Goal: Task Accomplishment & Management: Use online tool/utility

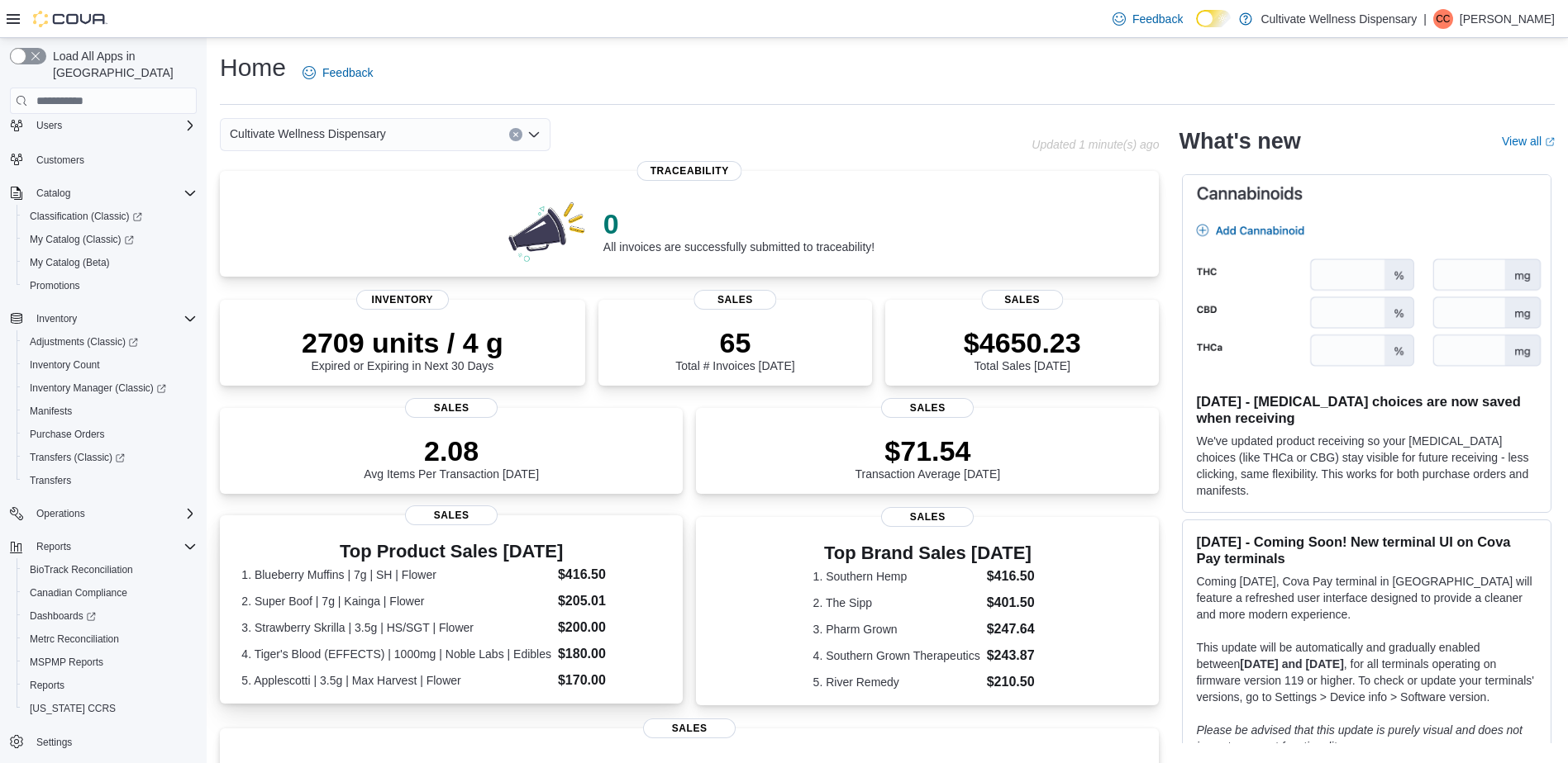
scroll to position [314, 0]
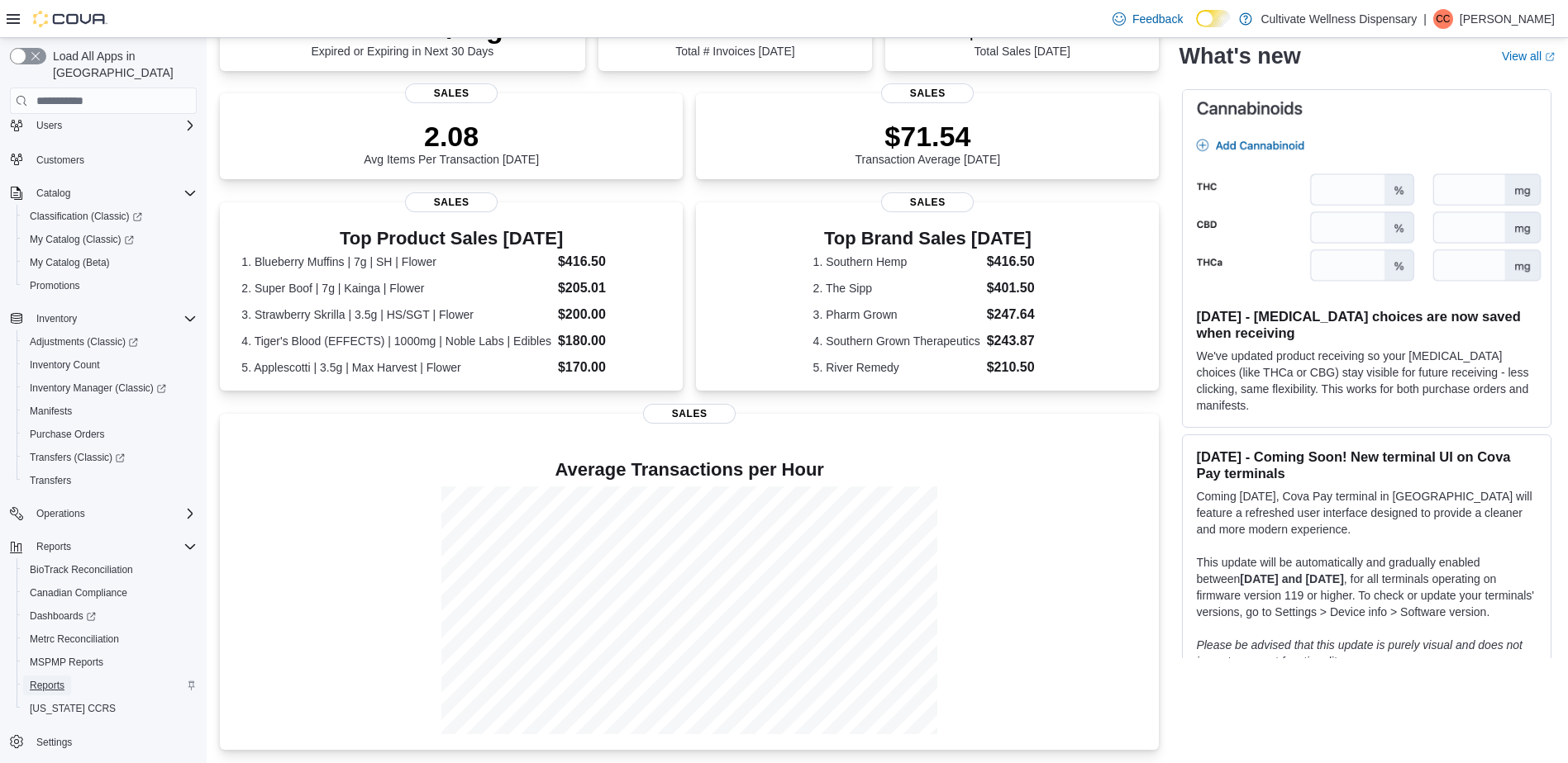
click at [65, 676] on link "Reports" at bounding box center [47, 685] width 48 height 20
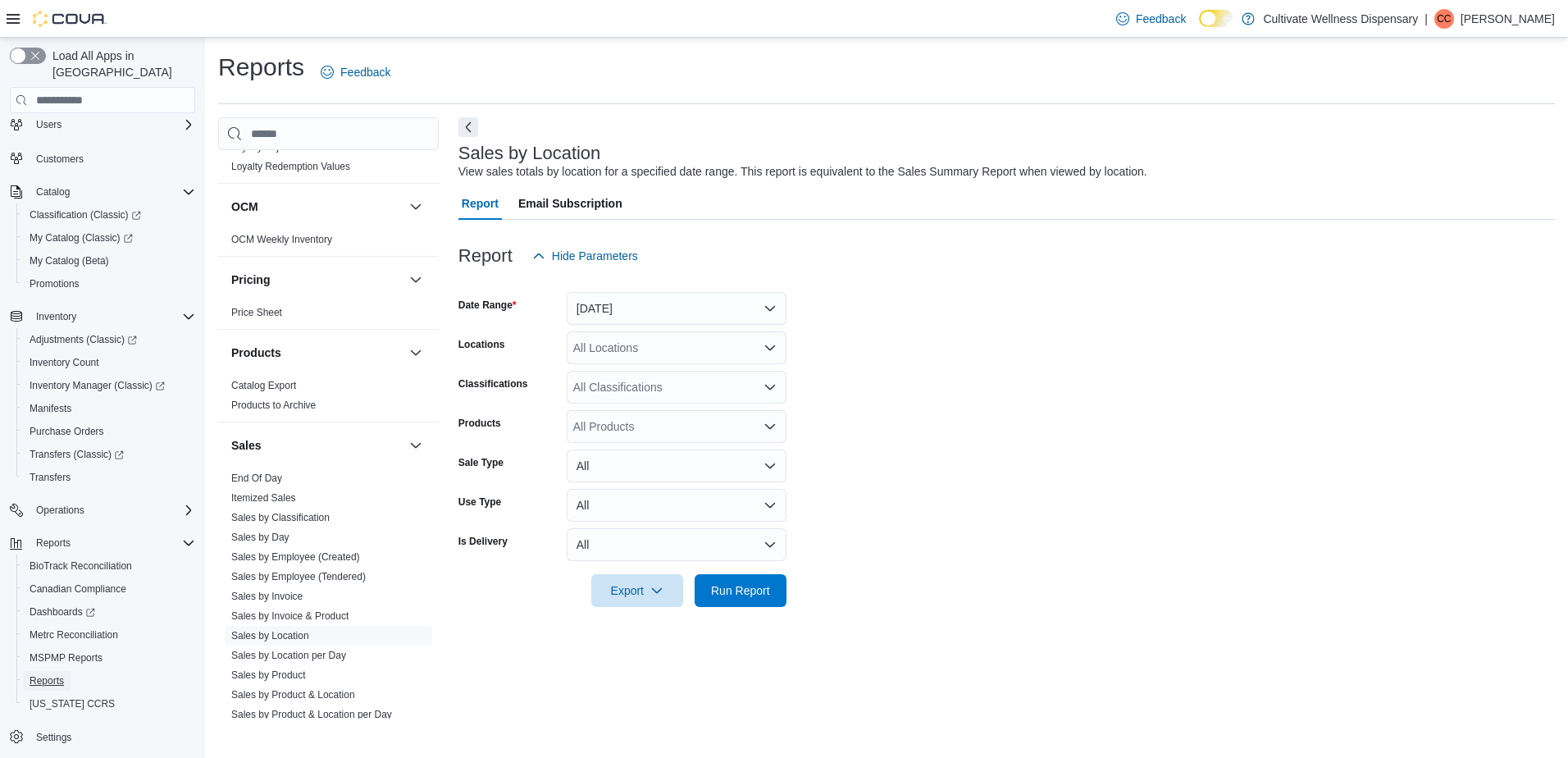
scroll to position [1350, 0]
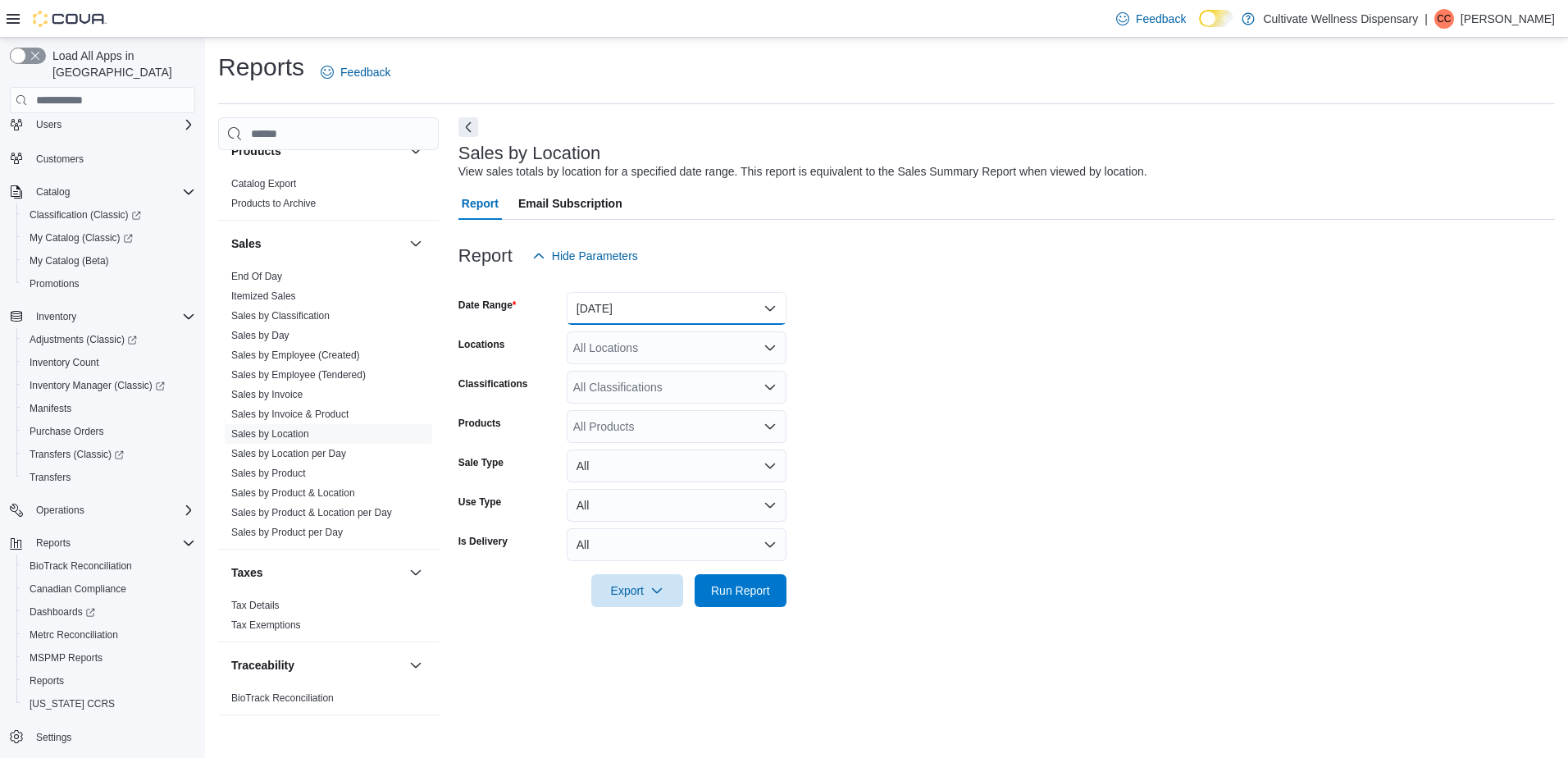
click at [677, 296] on button "[DATE]" at bounding box center [676, 308] width 219 height 33
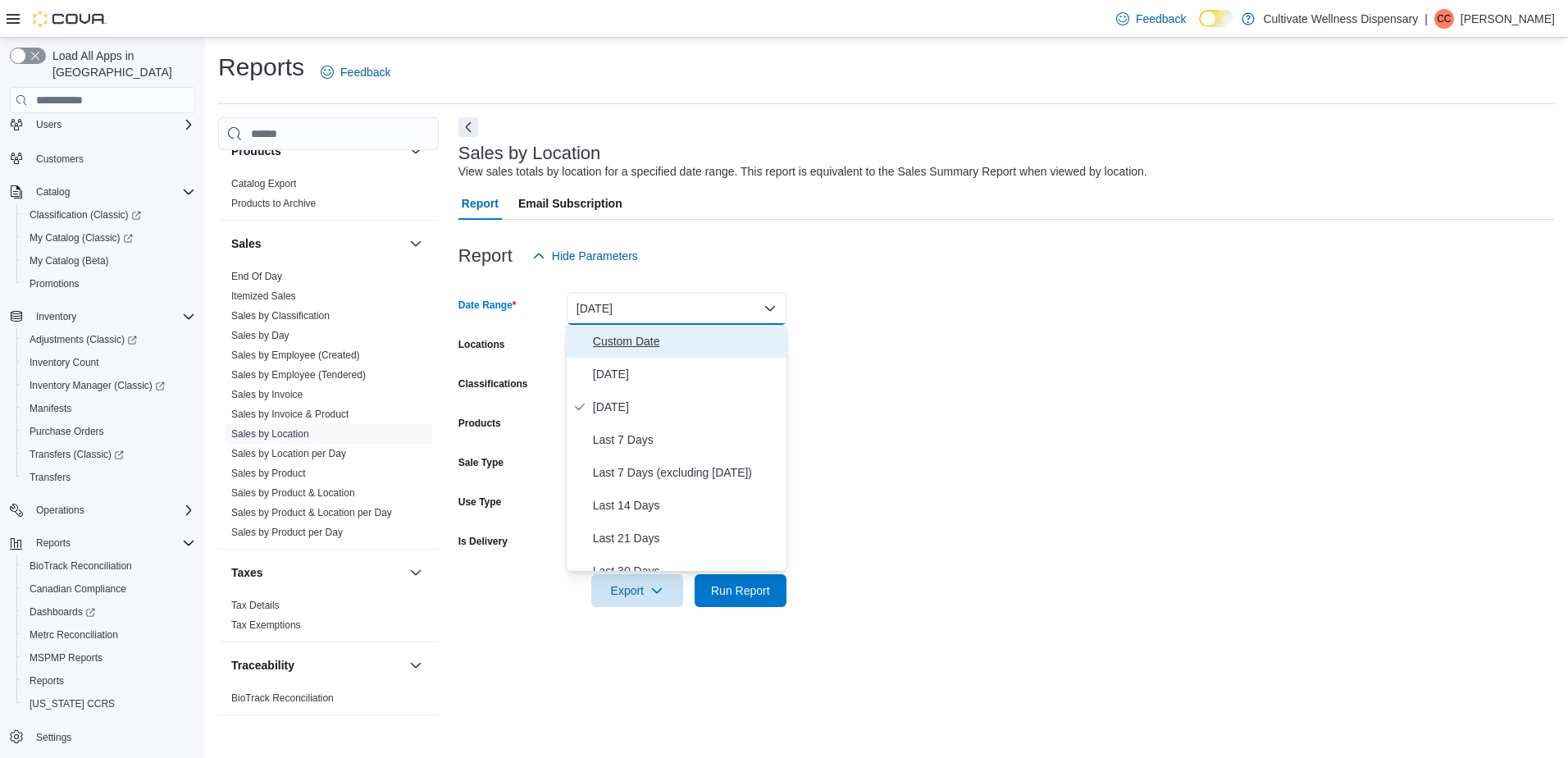
click at [607, 353] on button "Custom Date" at bounding box center [676, 341] width 219 height 33
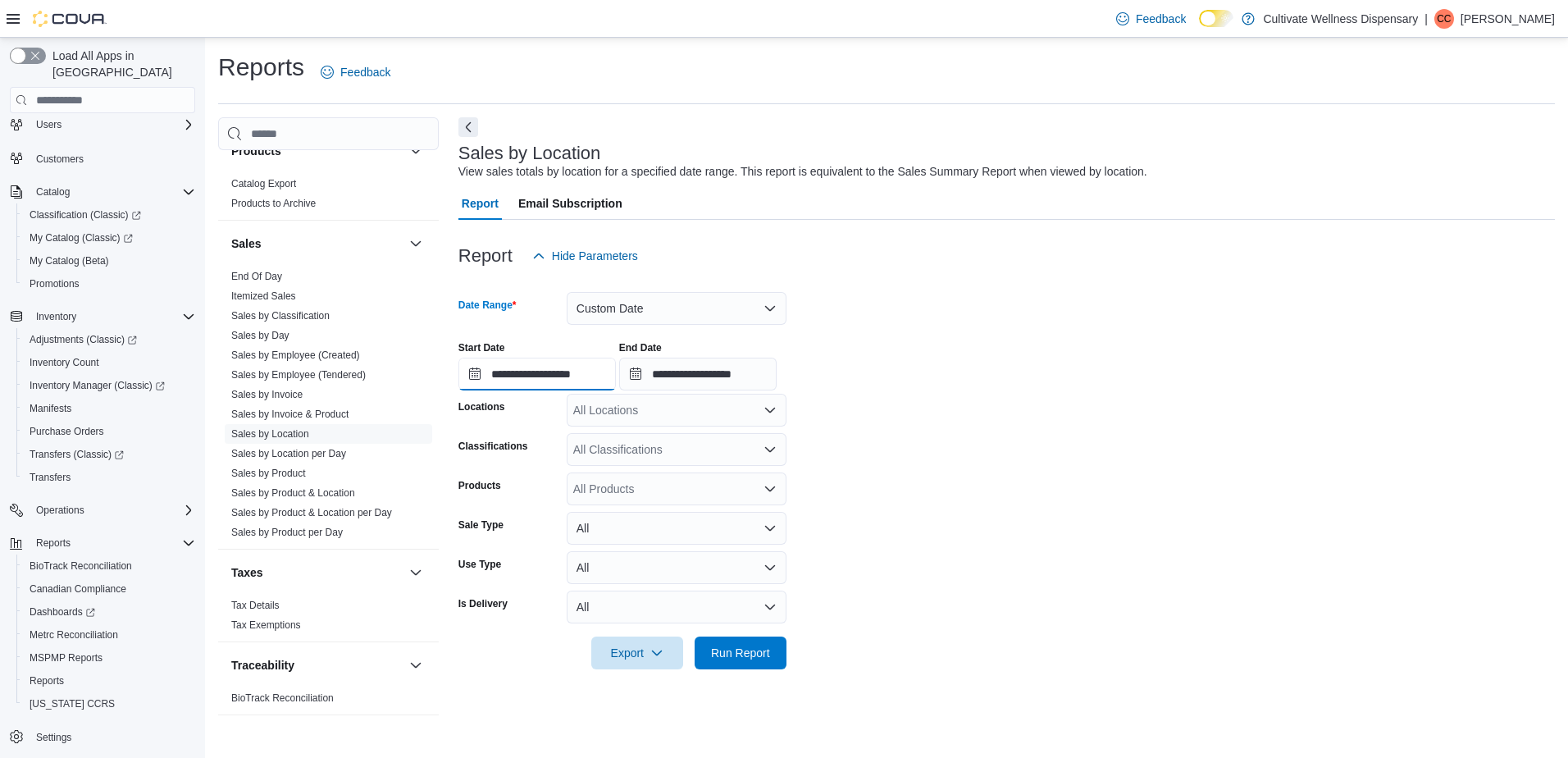
click at [566, 382] on input "**********" at bounding box center [536, 375] width 157 height 33
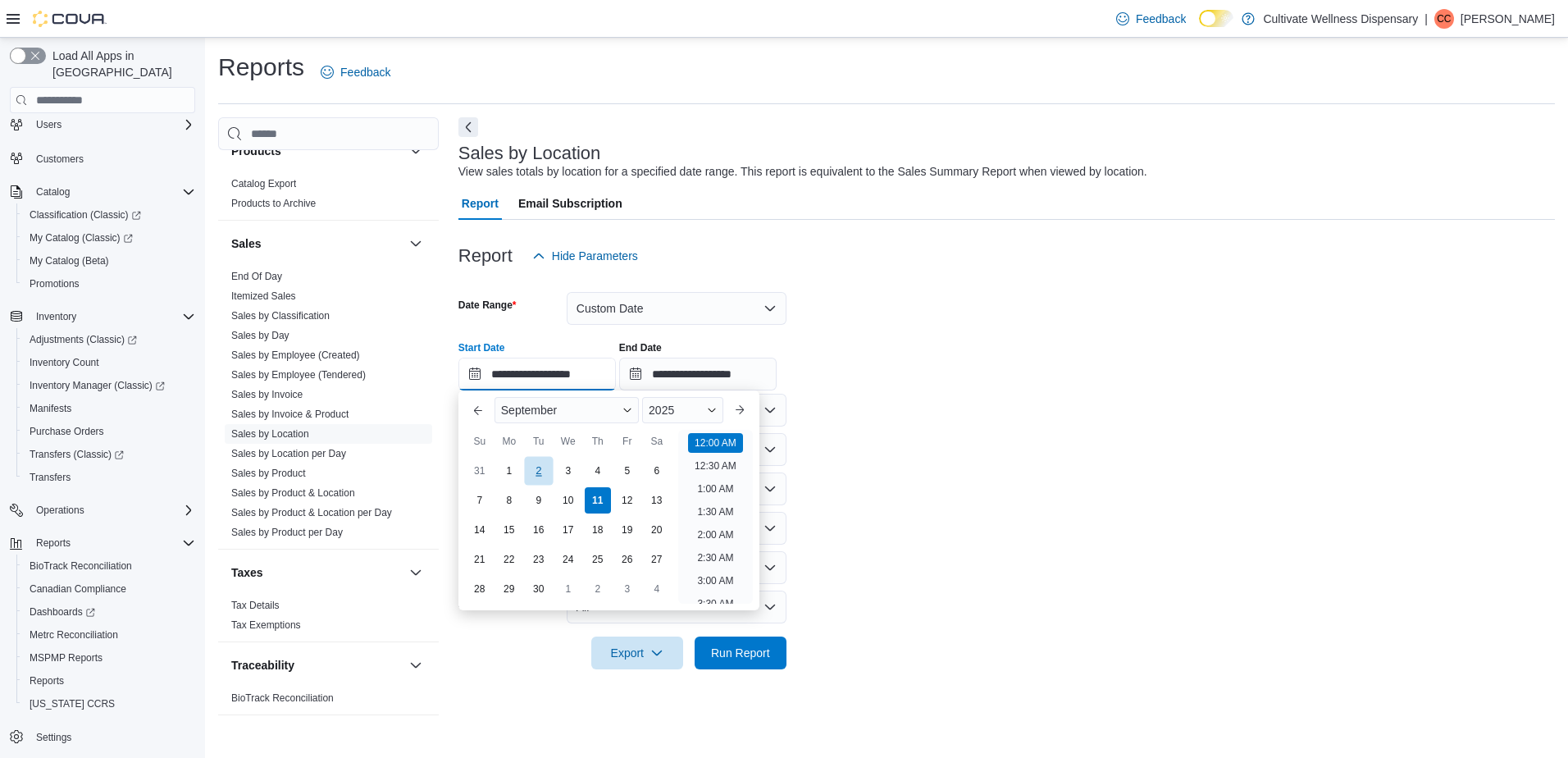
scroll to position [51, 0]
drag, startPoint x: 480, startPoint y: 494, endPoint x: 497, endPoint y: 492, distance: 17.1
click at [481, 494] on div "7" at bounding box center [480, 500] width 26 height 26
type input "**********"
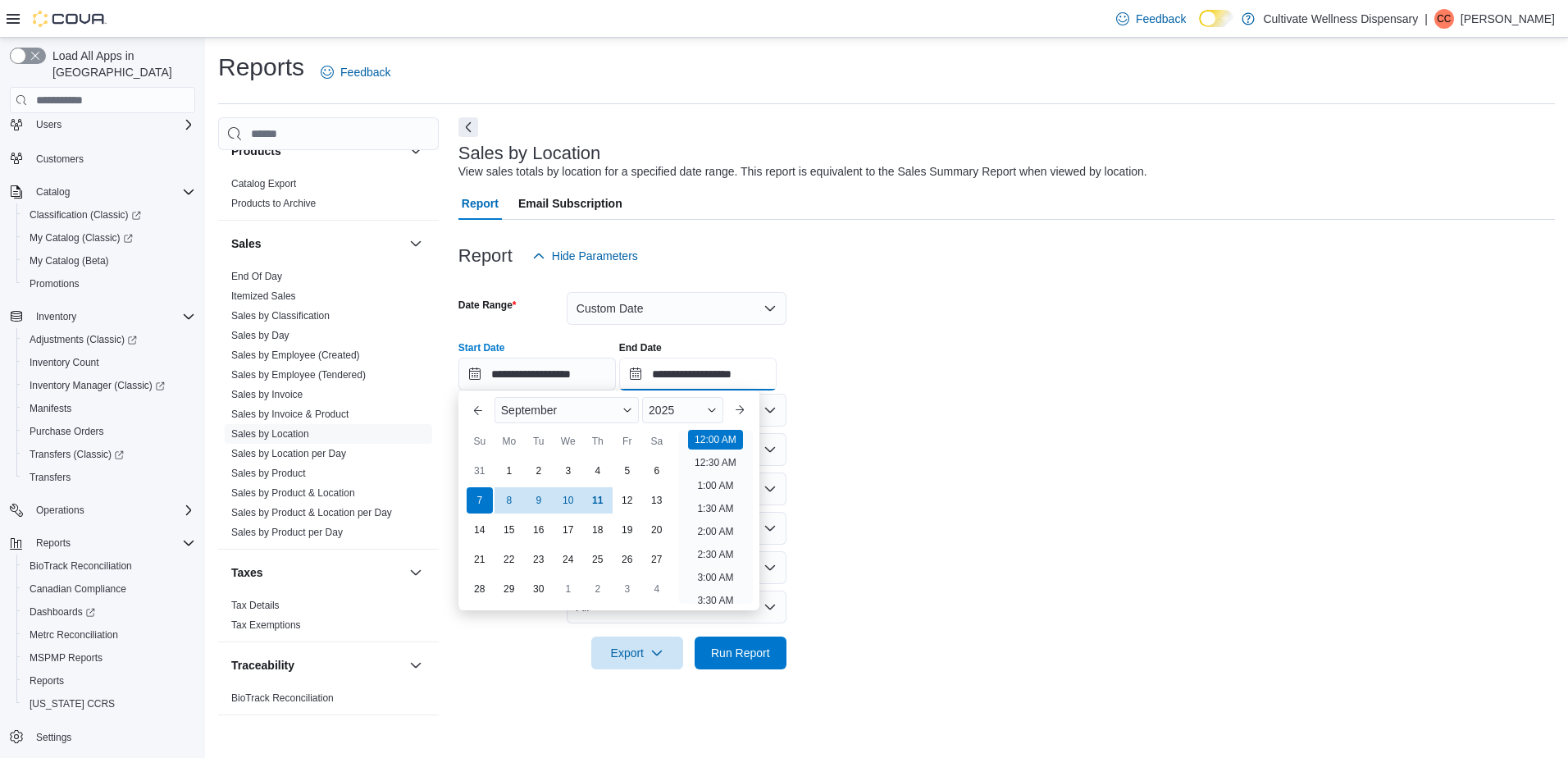
click at [725, 376] on input "**********" at bounding box center [697, 375] width 157 height 33
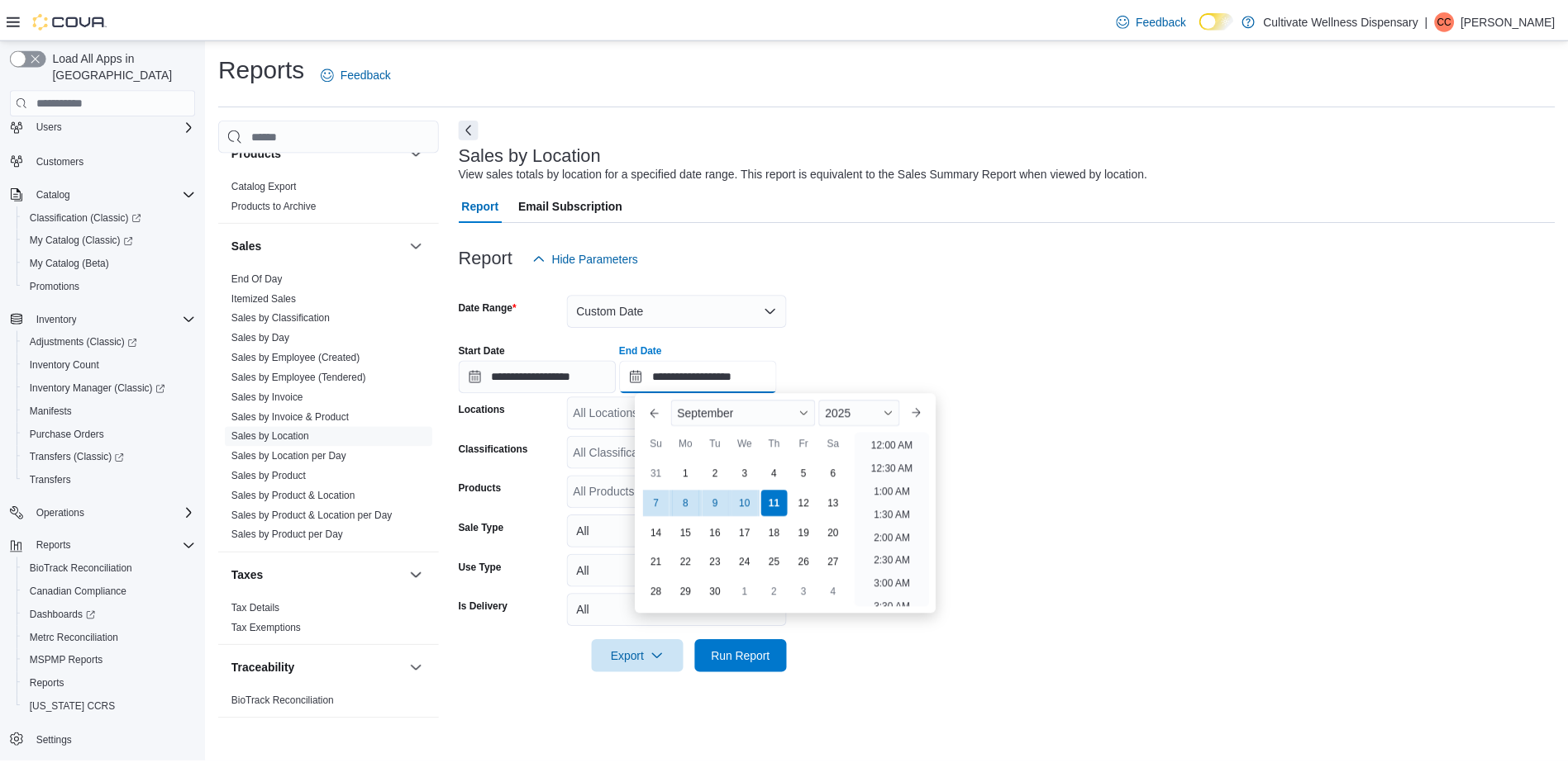
scroll to position [939, 0]
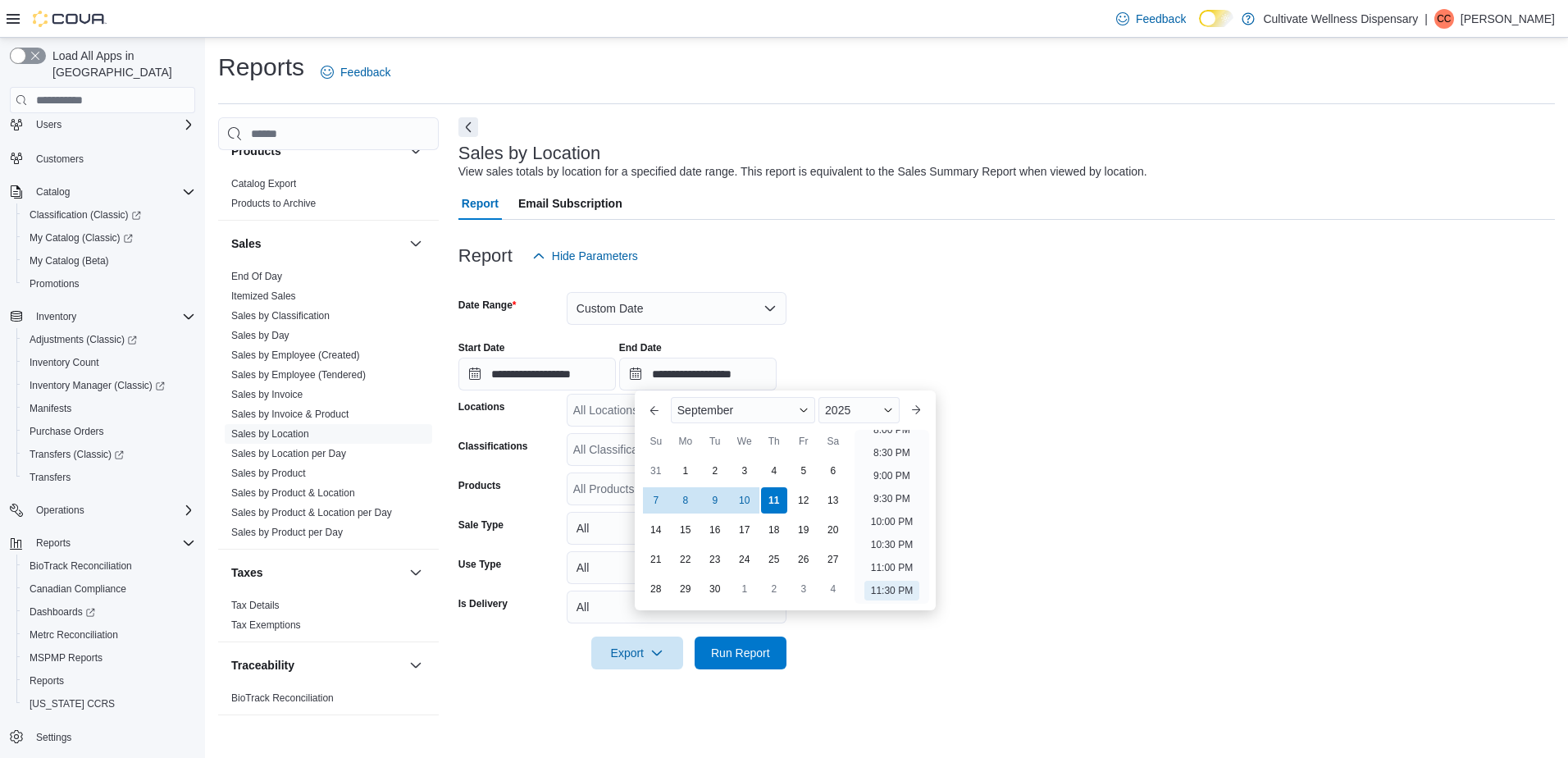
drag, startPoint x: 1045, startPoint y: 385, endPoint x: 1007, endPoint y: 404, distance: 42.5
click at [1045, 385] on div "**********" at bounding box center [1006, 359] width 1097 height 62
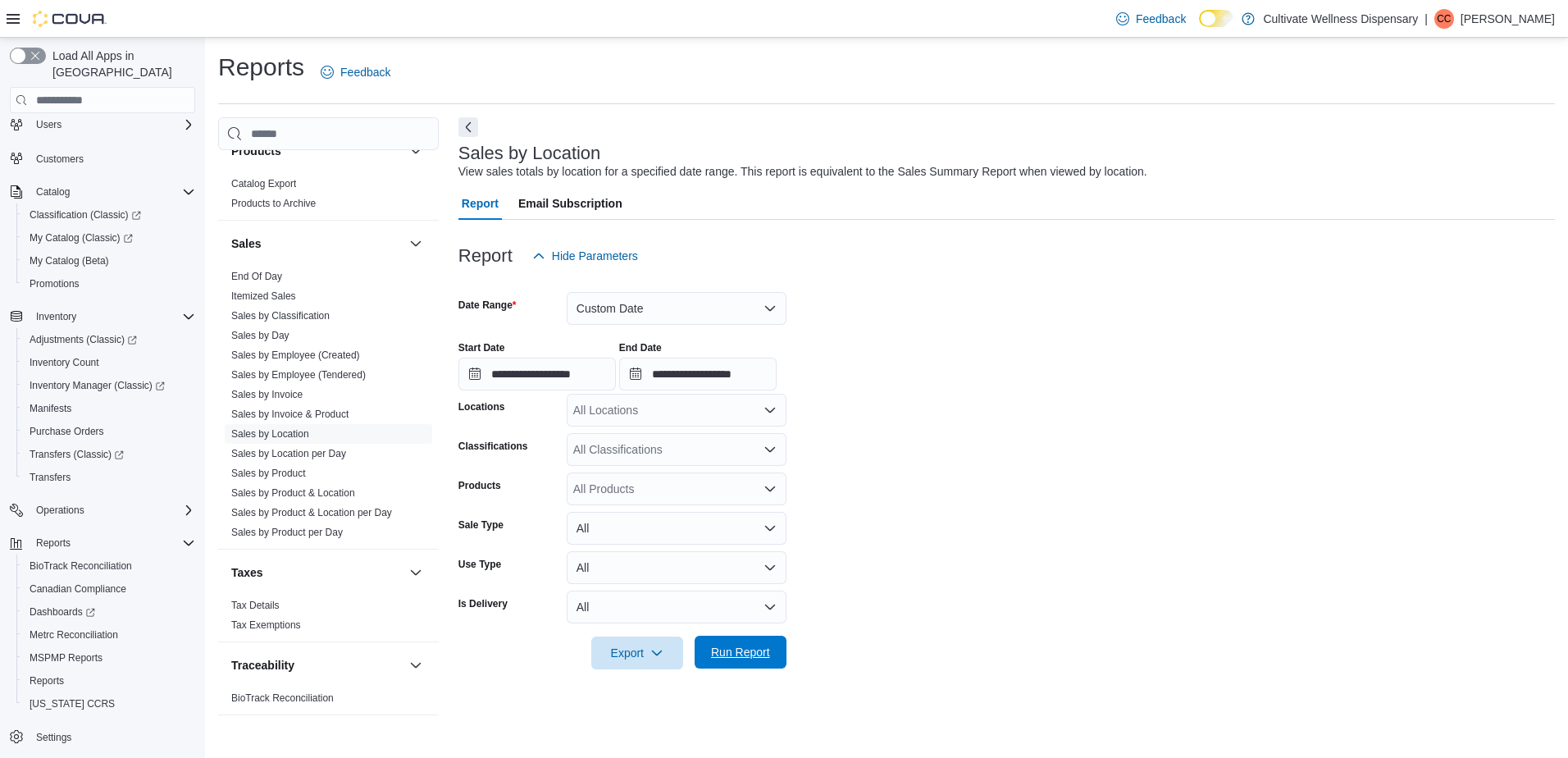
click at [762, 652] on span "Run Report" at bounding box center [740, 652] width 59 height 17
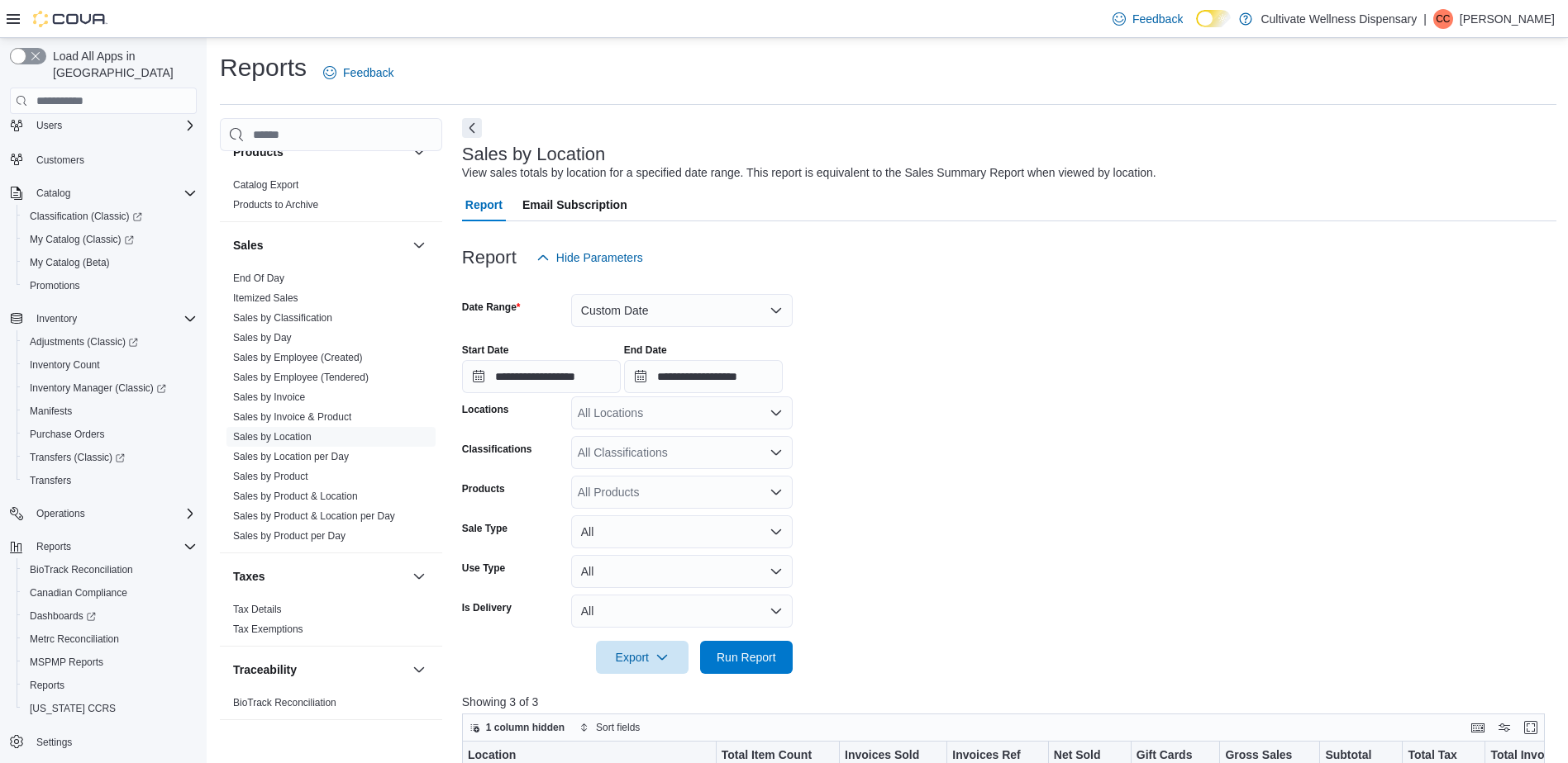
scroll to position [247, 0]
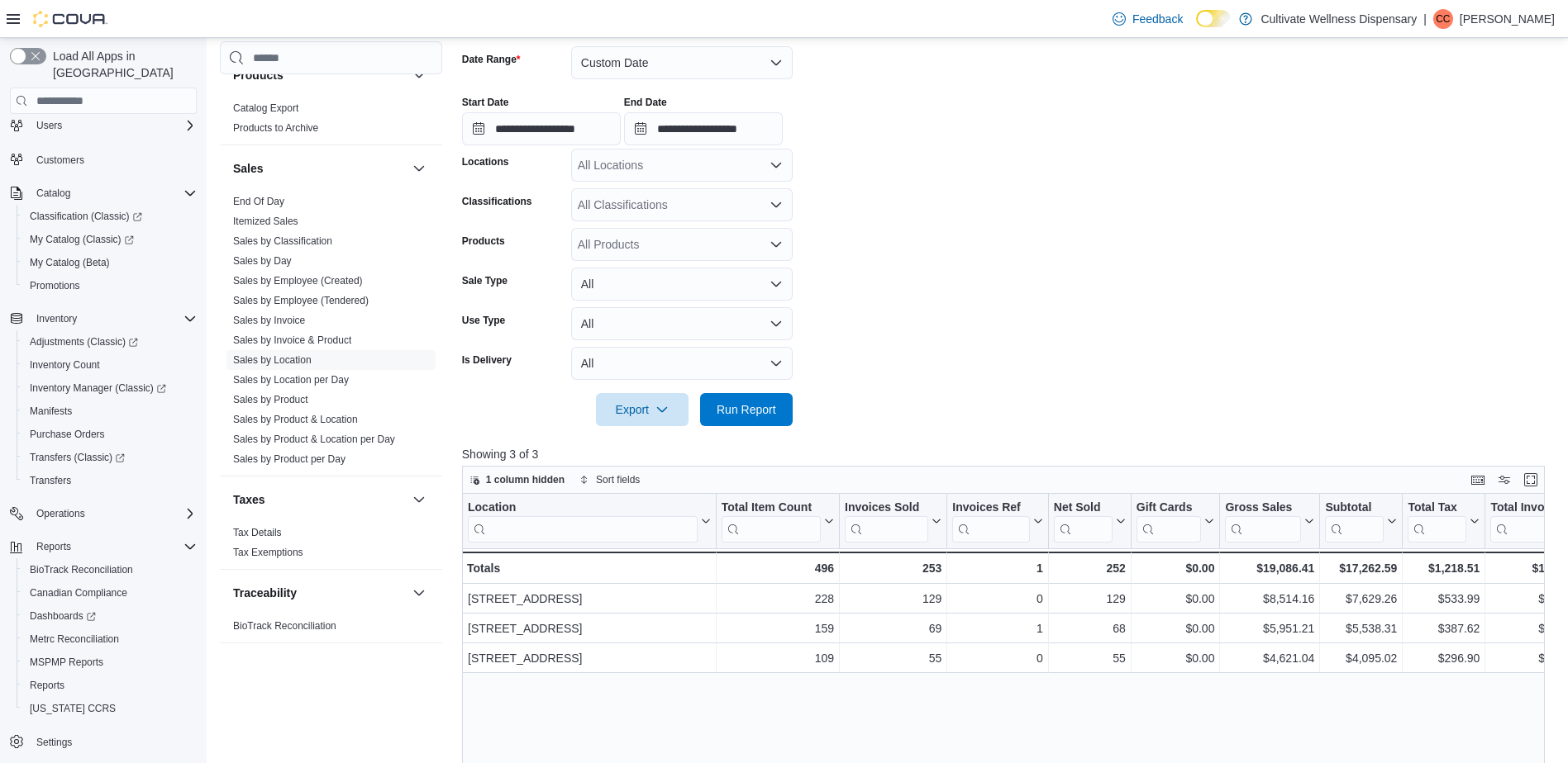
click at [776, 210] on icon "Open list of options" at bounding box center [775, 204] width 13 height 13
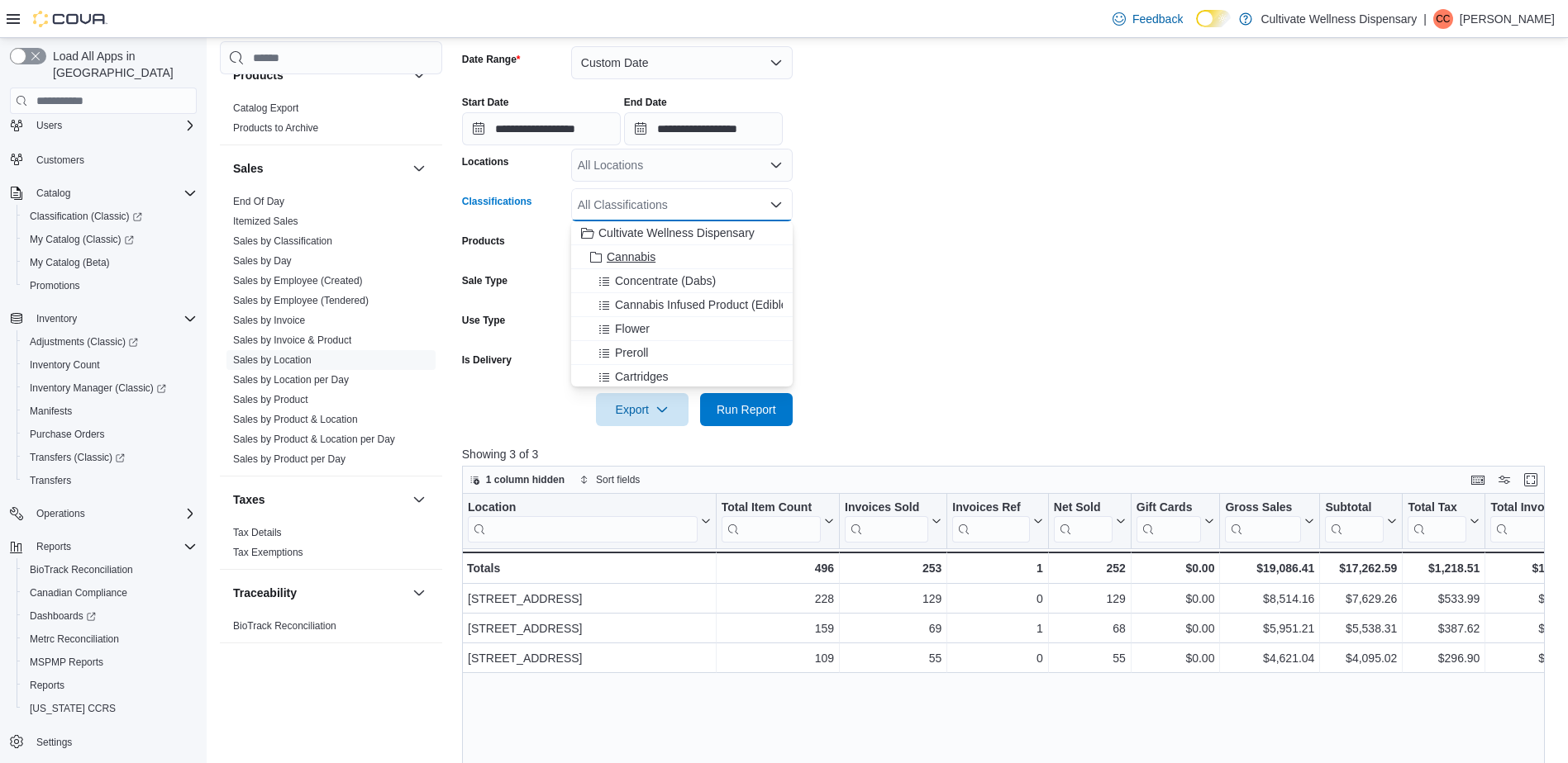
click at [639, 258] on span "Cannabis" at bounding box center [631, 256] width 49 height 17
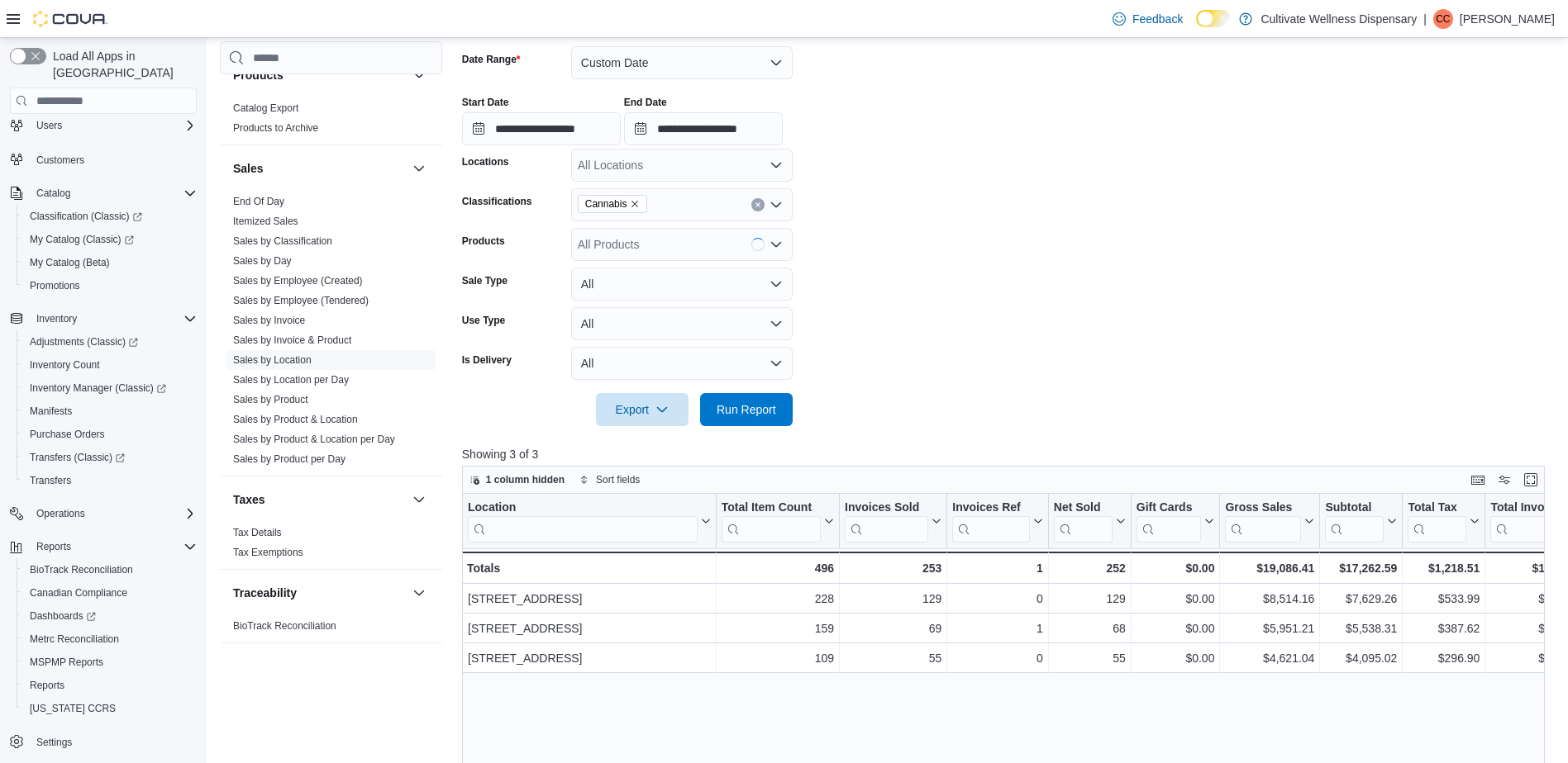
drag, startPoint x: 1028, startPoint y: 239, endPoint x: 884, endPoint y: 369, distance: 194.0
click at [1022, 242] on form "**********" at bounding box center [1009, 226] width 1094 height 400
click at [750, 407] on span "Run Report" at bounding box center [746, 409] width 60 height 17
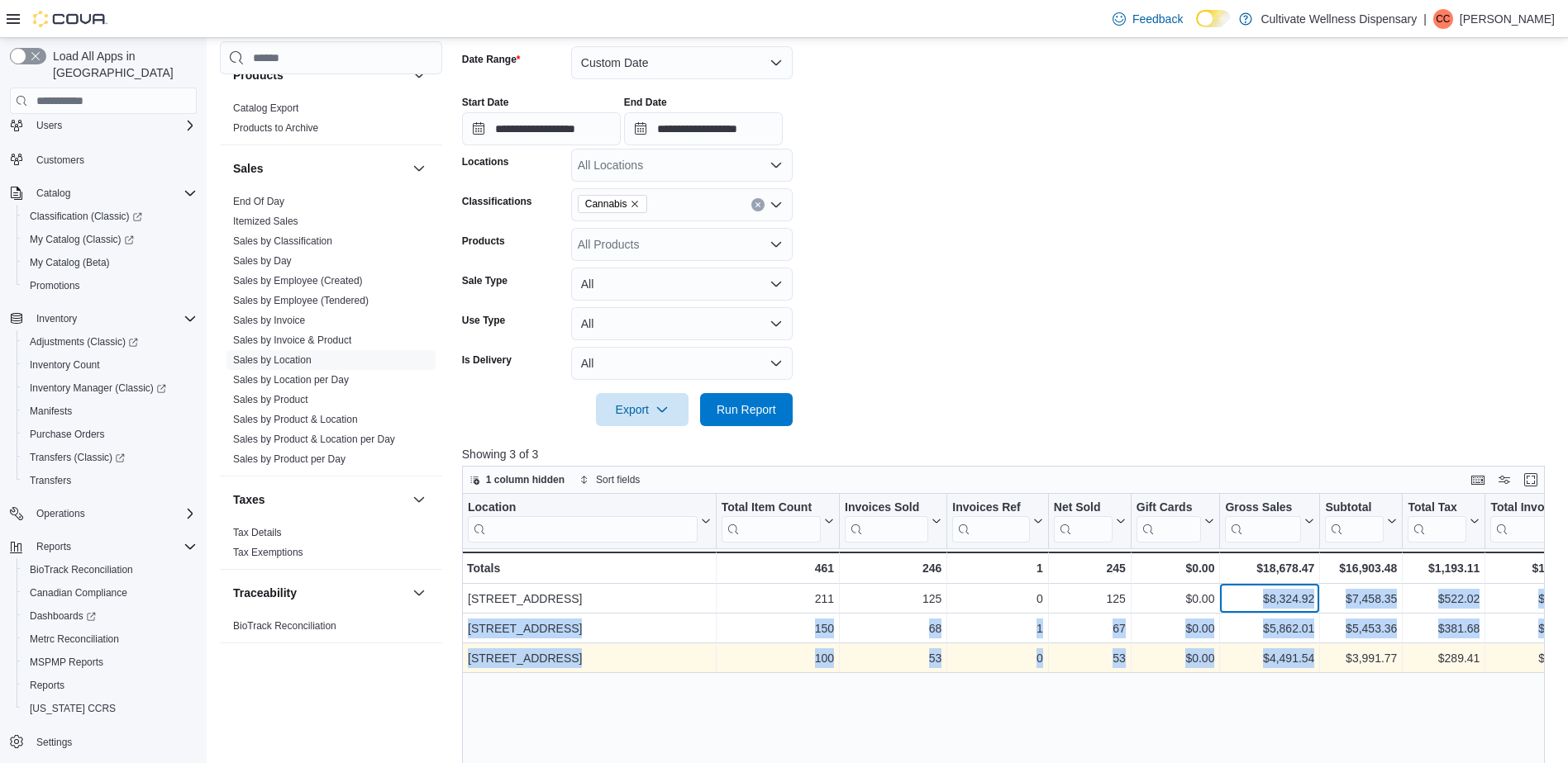
drag, startPoint x: 1260, startPoint y: 594, endPoint x: 1317, endPoint y: 666, distance: 91.8
click at [1317, 666] on div "Location Click to view column header actions Total Item Count Click to view col…" at bounding box center [1362, 583] width 1801 height 180
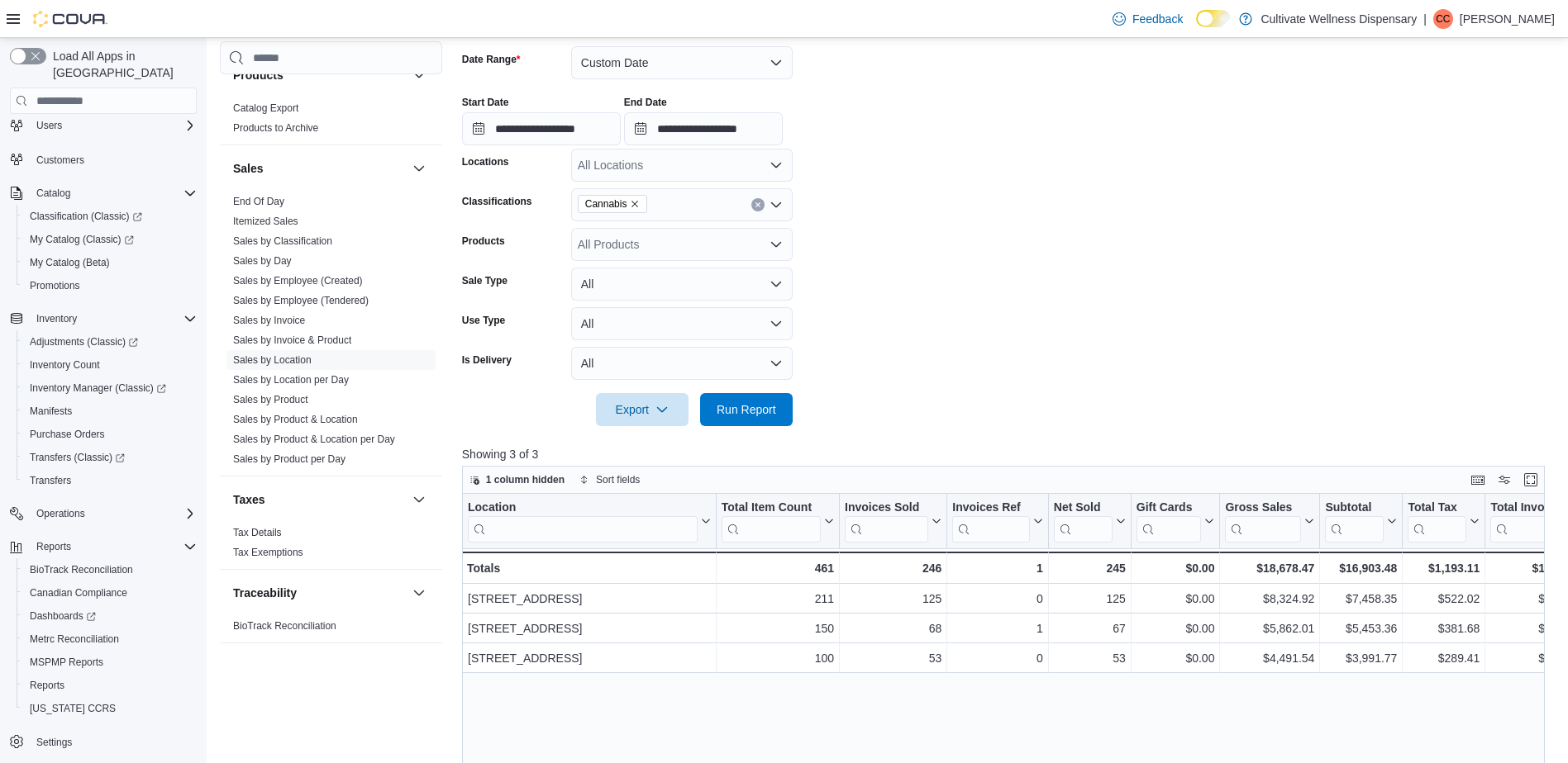
drag, startPoint x: 1317, startPoint y: 666, endPoint x: 1305, endPoint y: 707, distance: 42.7
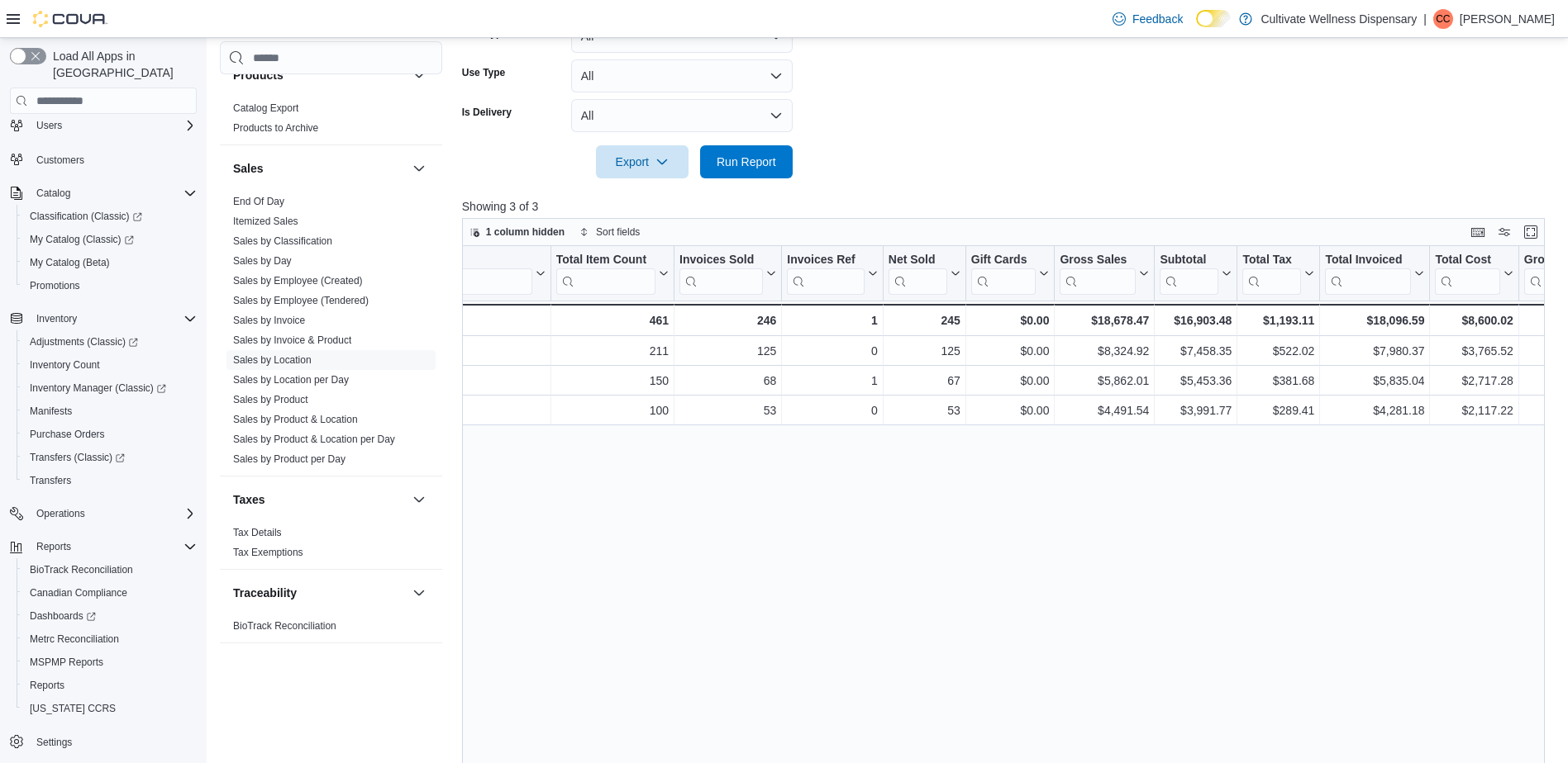
drag, startPoint x: 1061, startPoint y: 465, endPoint x: 1118, endPoint y: 472, distance: 57.4
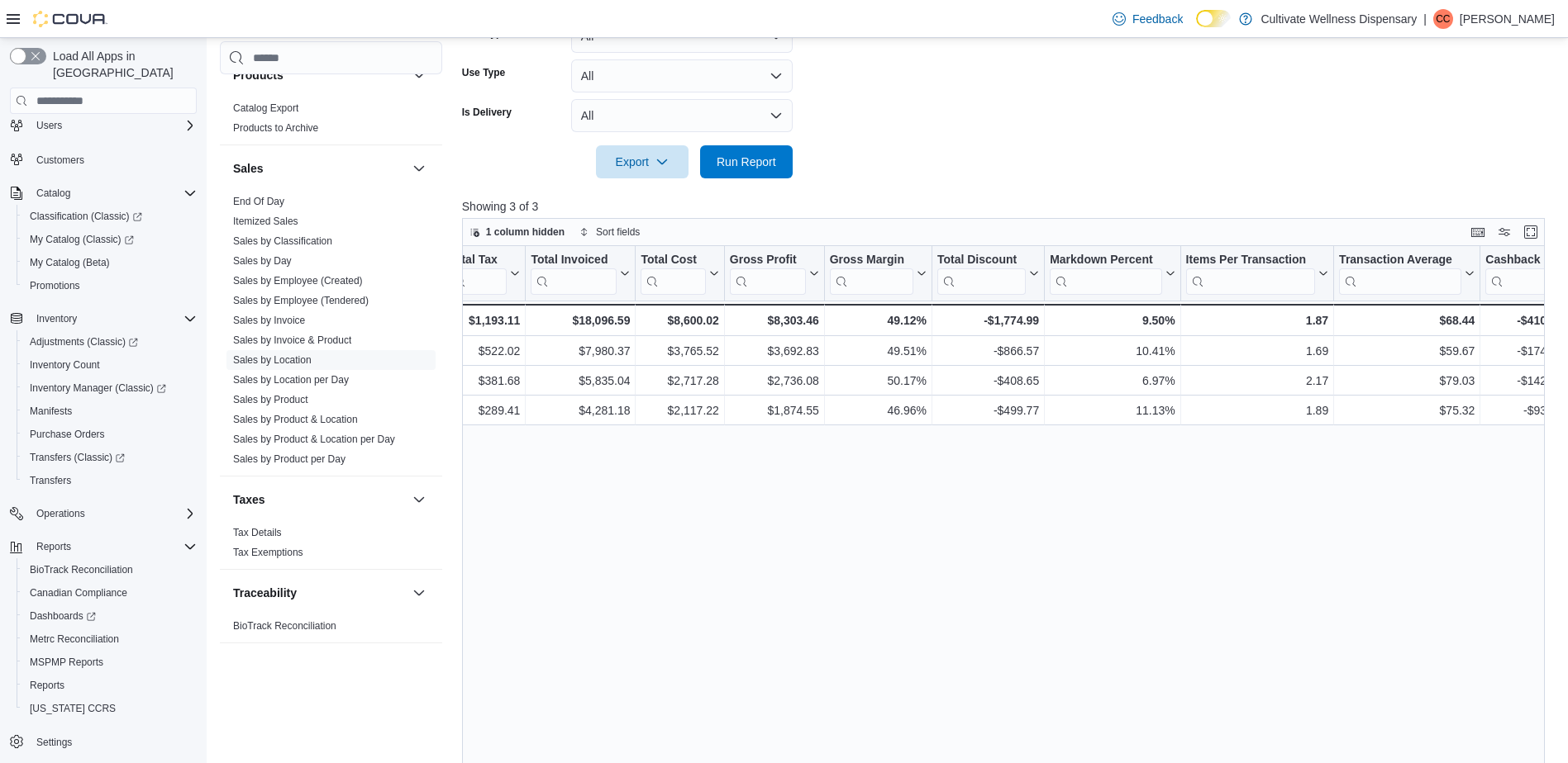
drag, startPoint x: 826, startPoint y: 464, endPoint x: 1019, endPoint y: 458, distance: 193.1
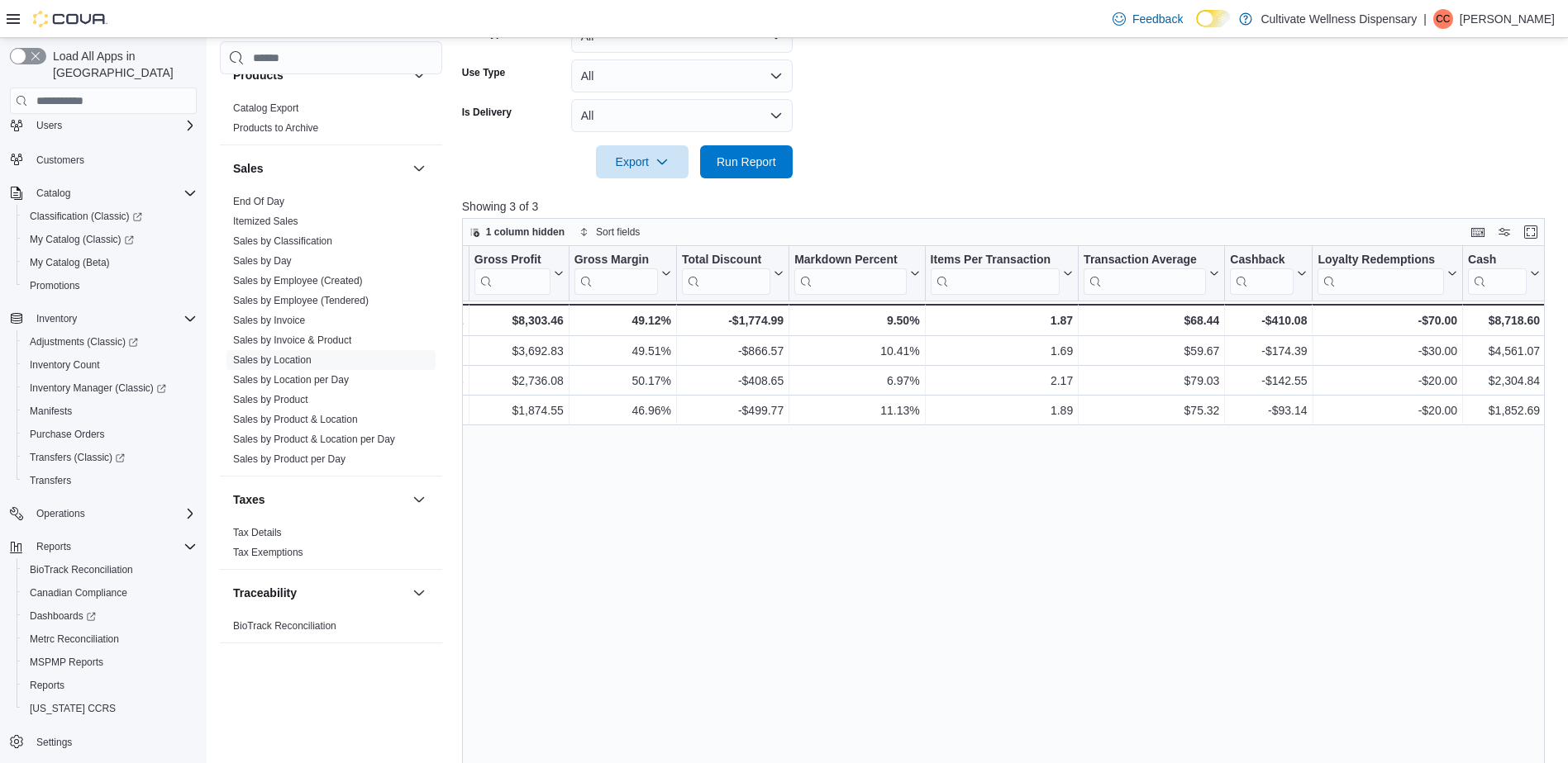
scroll to position [0, 1181]
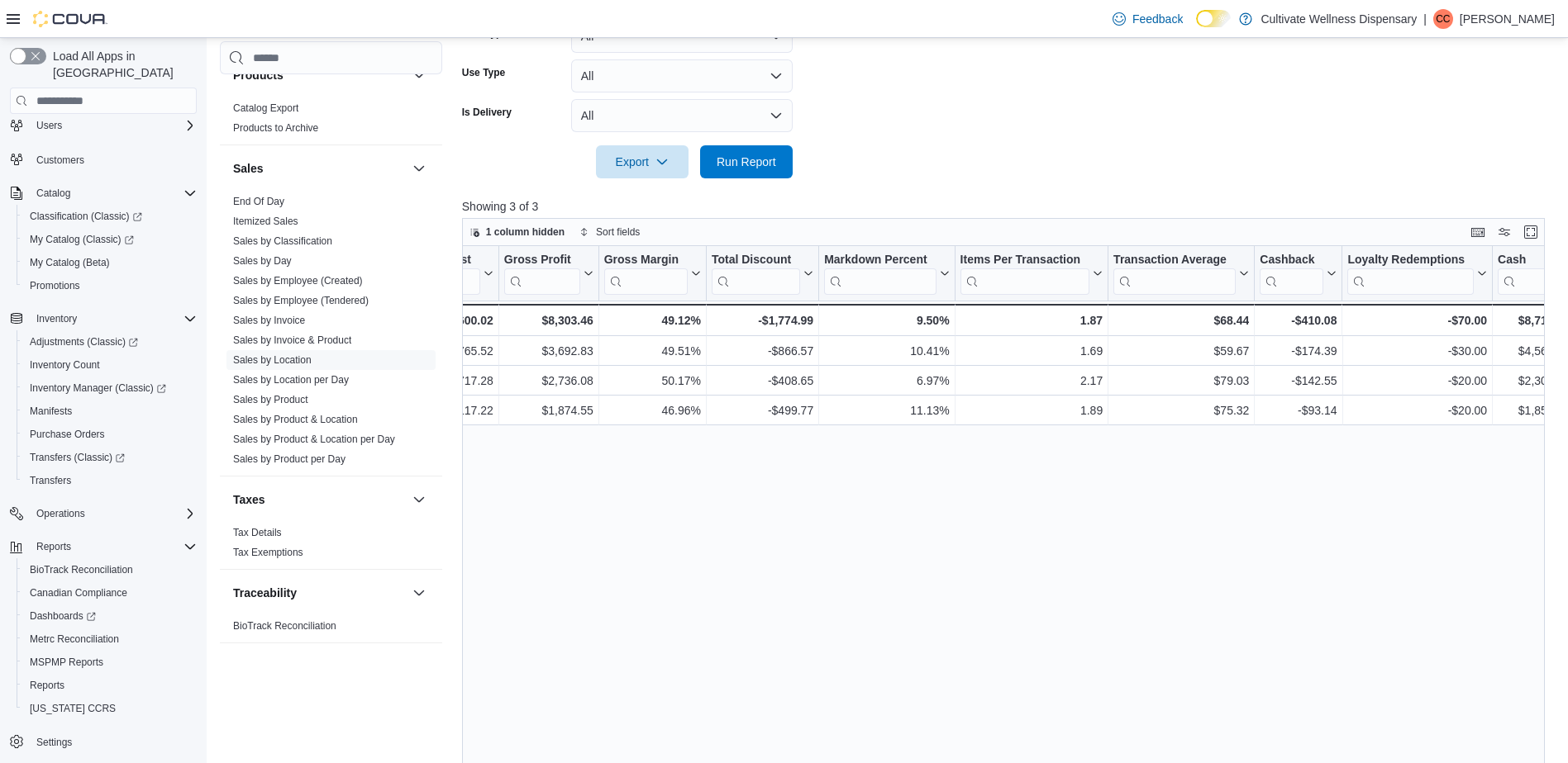
drag, startPoint x: 1036, startPoint y: 464, endPoint x: 1001, endPoint y: 465, distance: 35.0
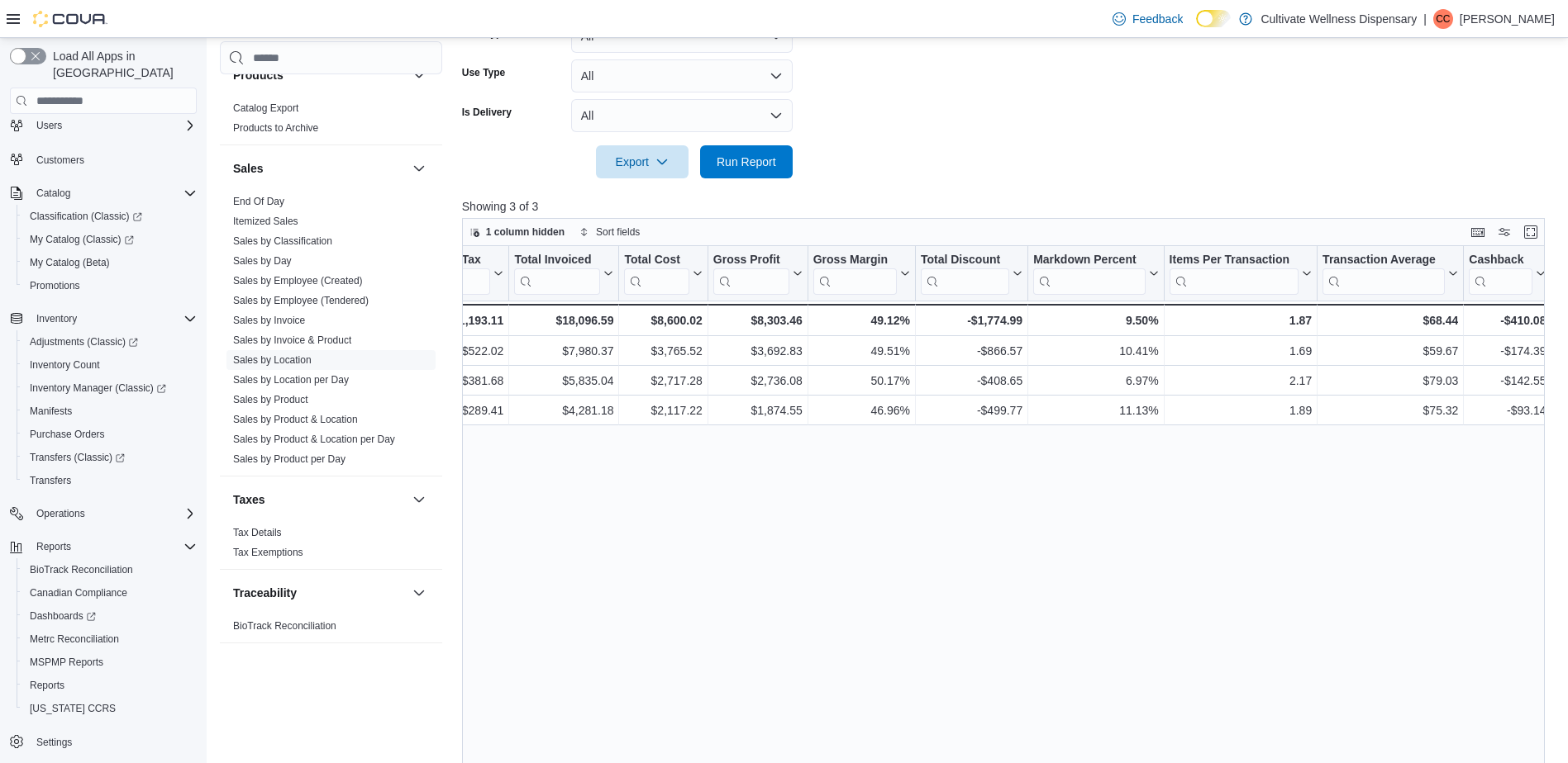
drag, startPoint x: 1001, startPoint y: 466, endPoint x: 918, endPoint y: 472, distance: 83.2
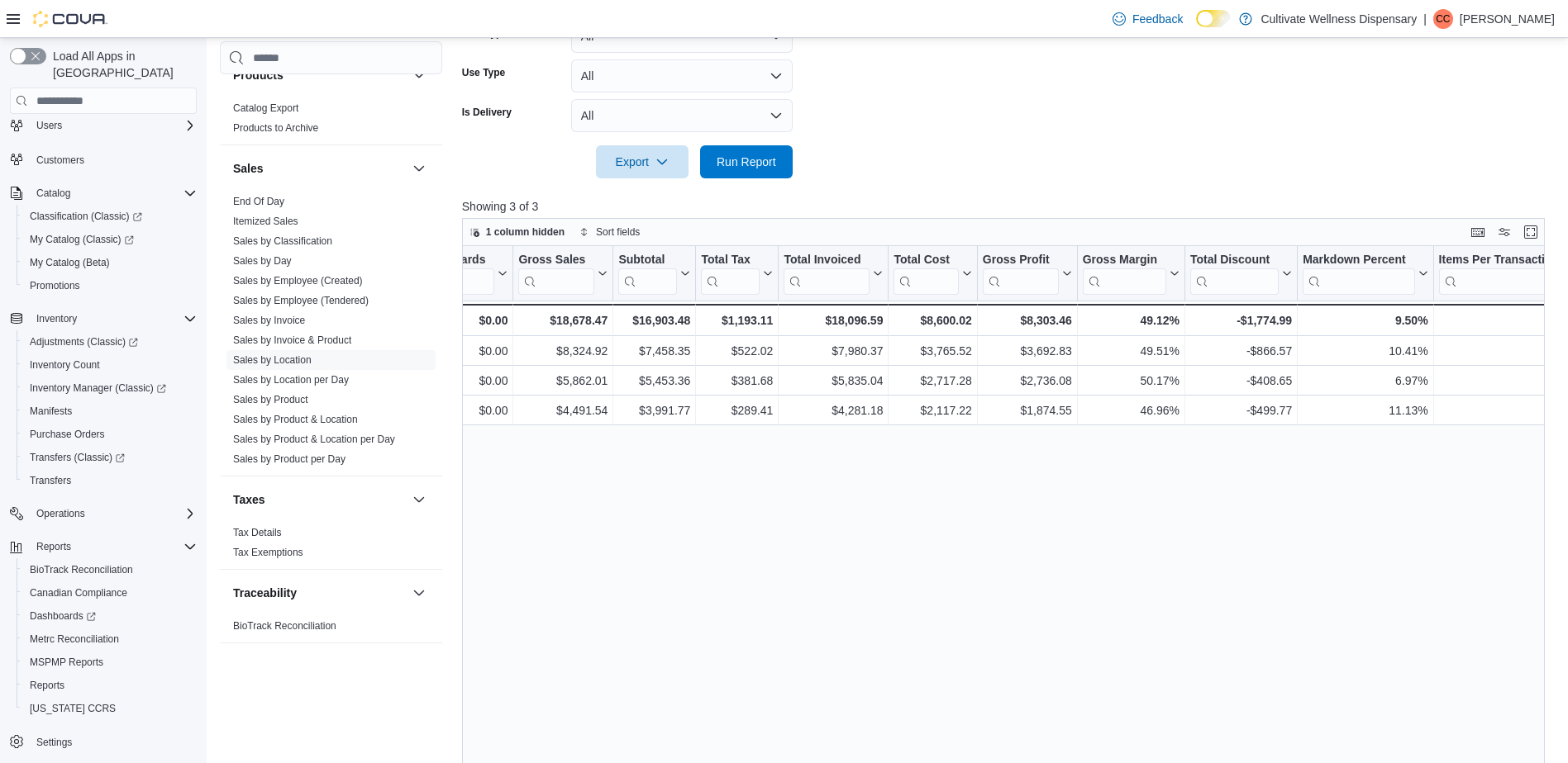
drag, startPoint x: 1046, startPoint y: 467, endPoint x: 955, endPoint y: 470, distance: 91.0
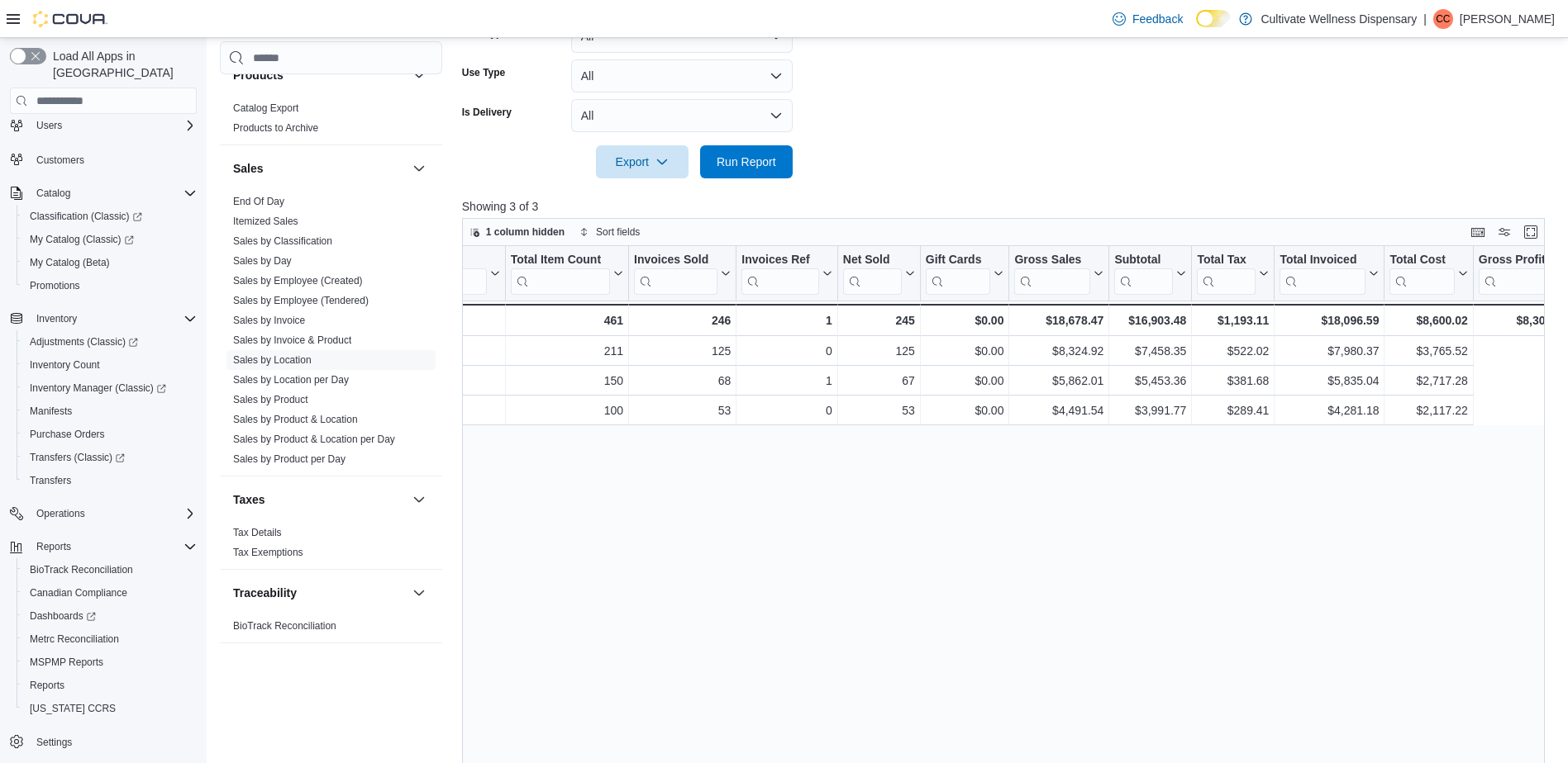
scroll to position [0, 0]
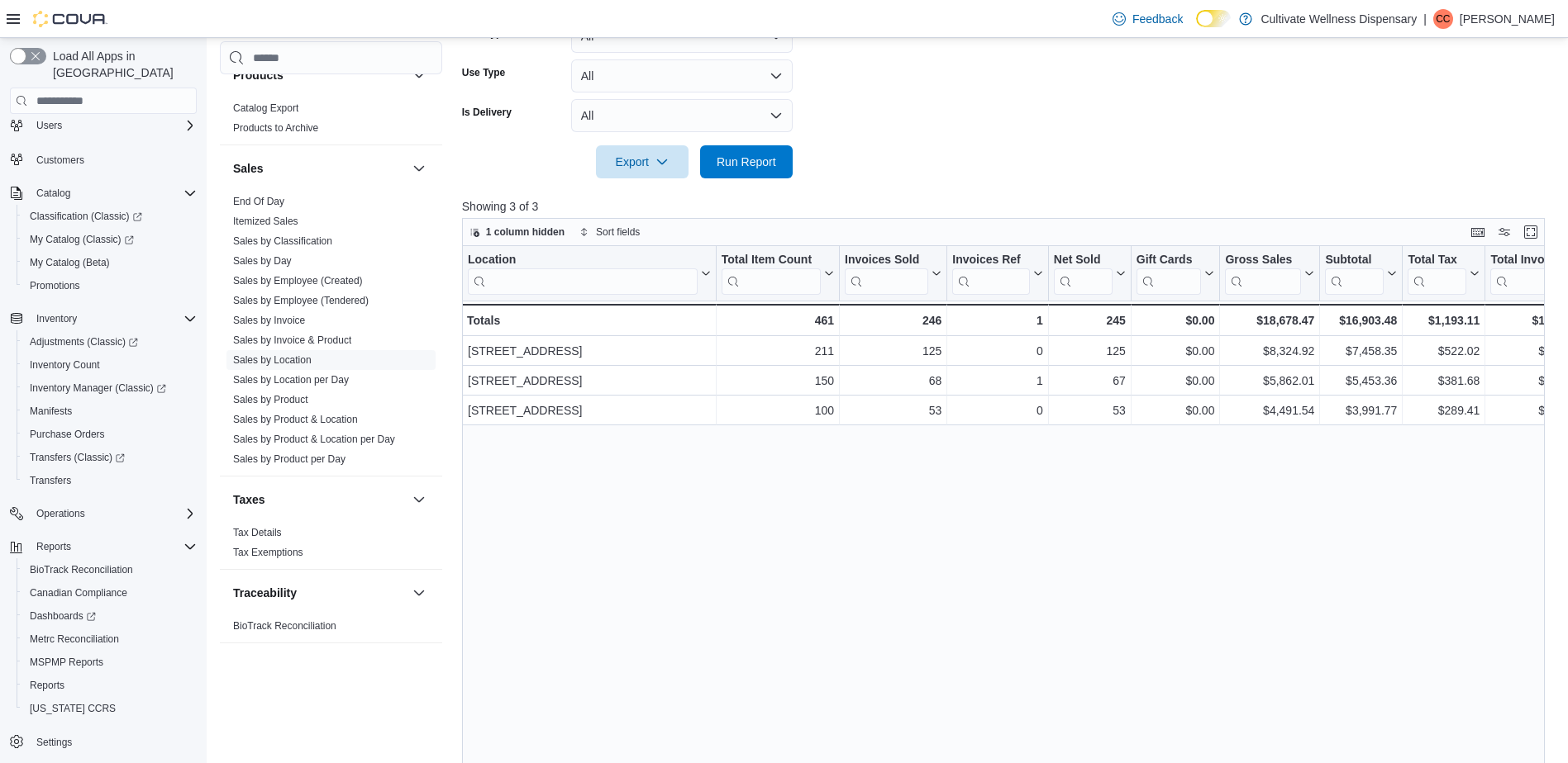
drag, startPoint x: 1121, startPoint y: 442, endPoint x: 616, endPoint y: 496, distance: 507.9
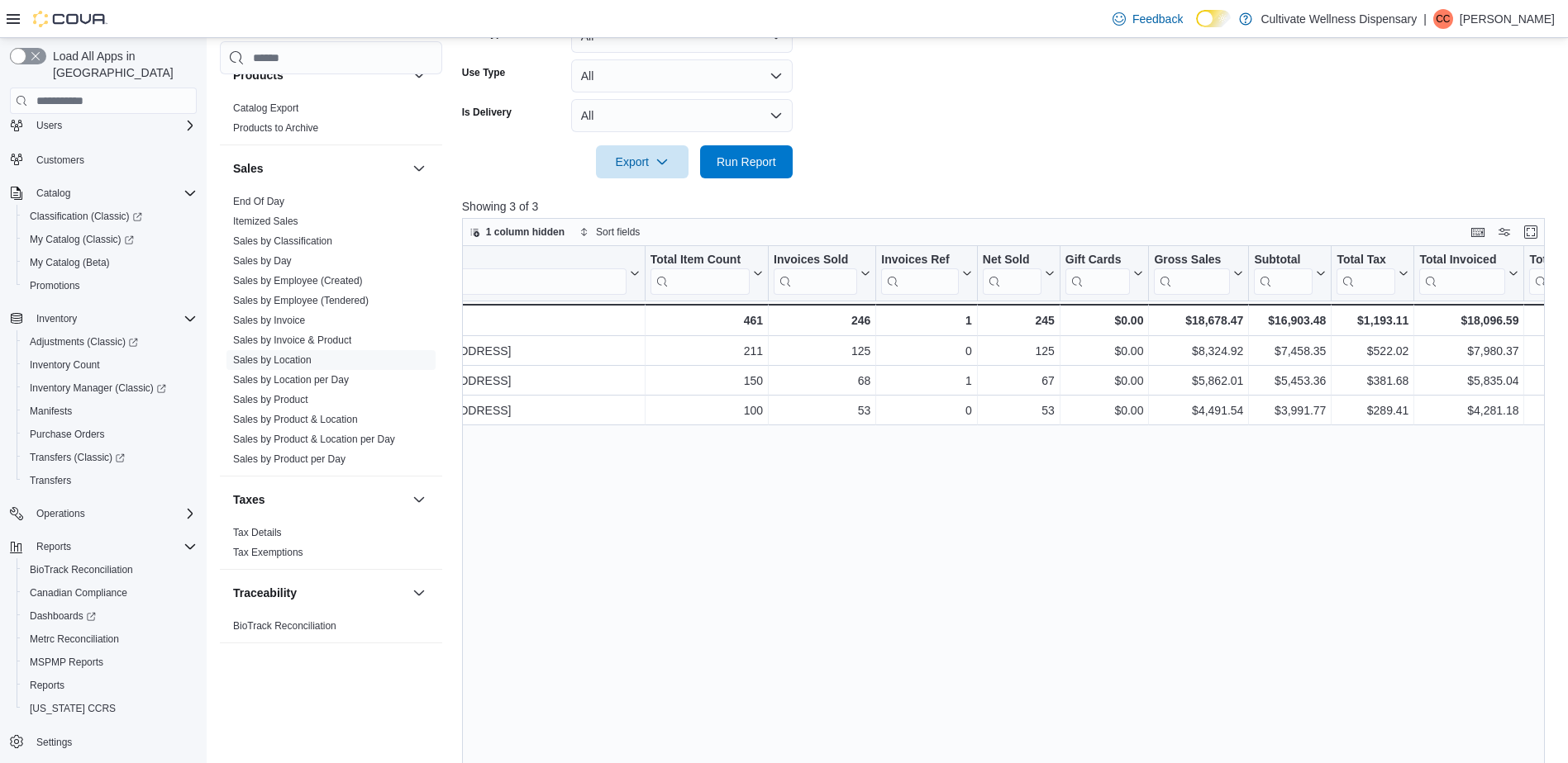
scroll to position [0, 1834]
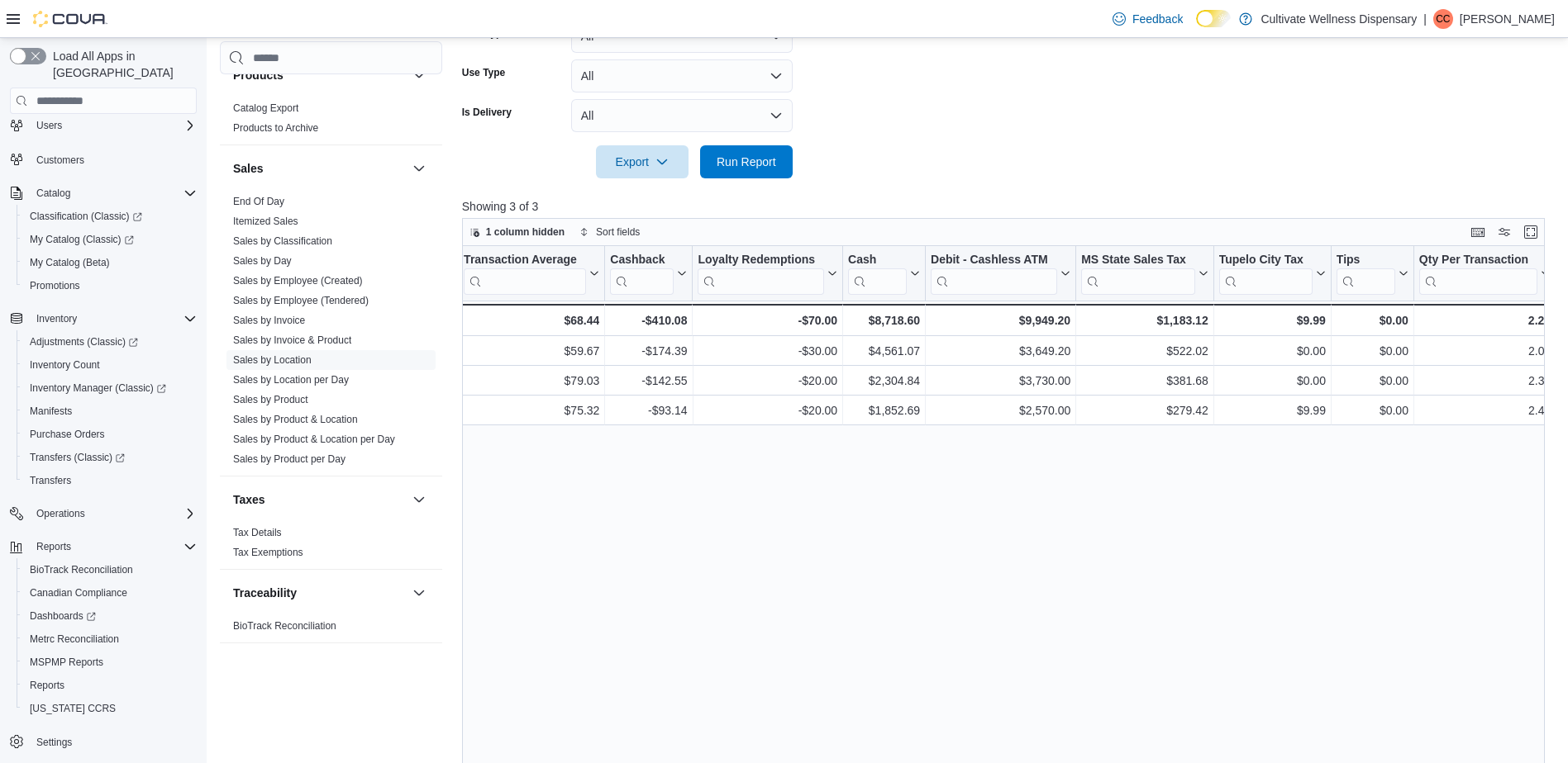
drag, startPoint x: 607, startPoint y: 468, endPoint x: 1172, endPoint y: 473, distance: 565.0
drag, startPoint x: 1001, startPoint y: 461, endPoint x: 1415, endPoint y: 444, distance: 414.3
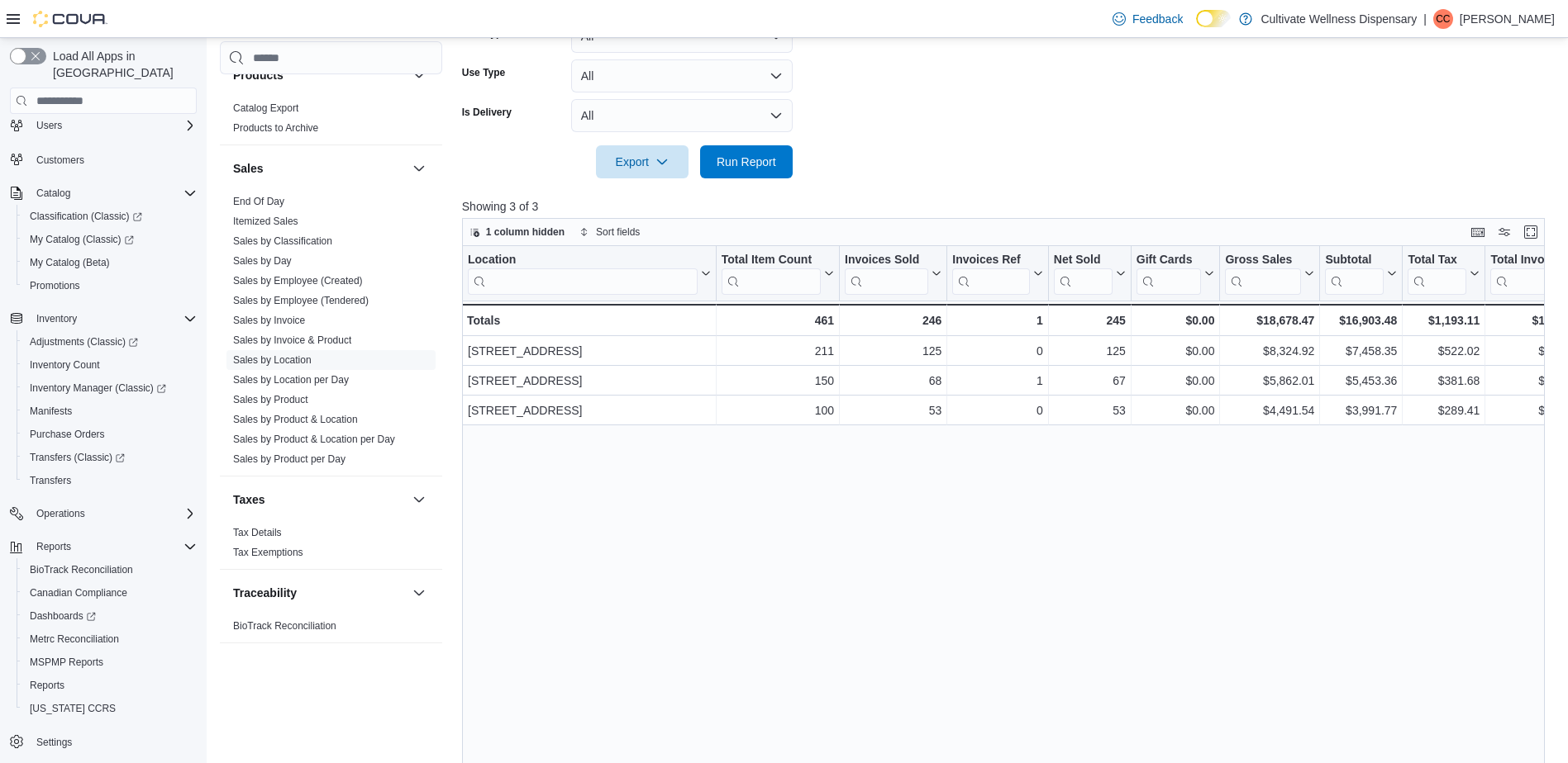
drag, startPoint x: 1528, startPoint y: 438, endPoint x: 766, endPoint y: 501, distance: 764.6
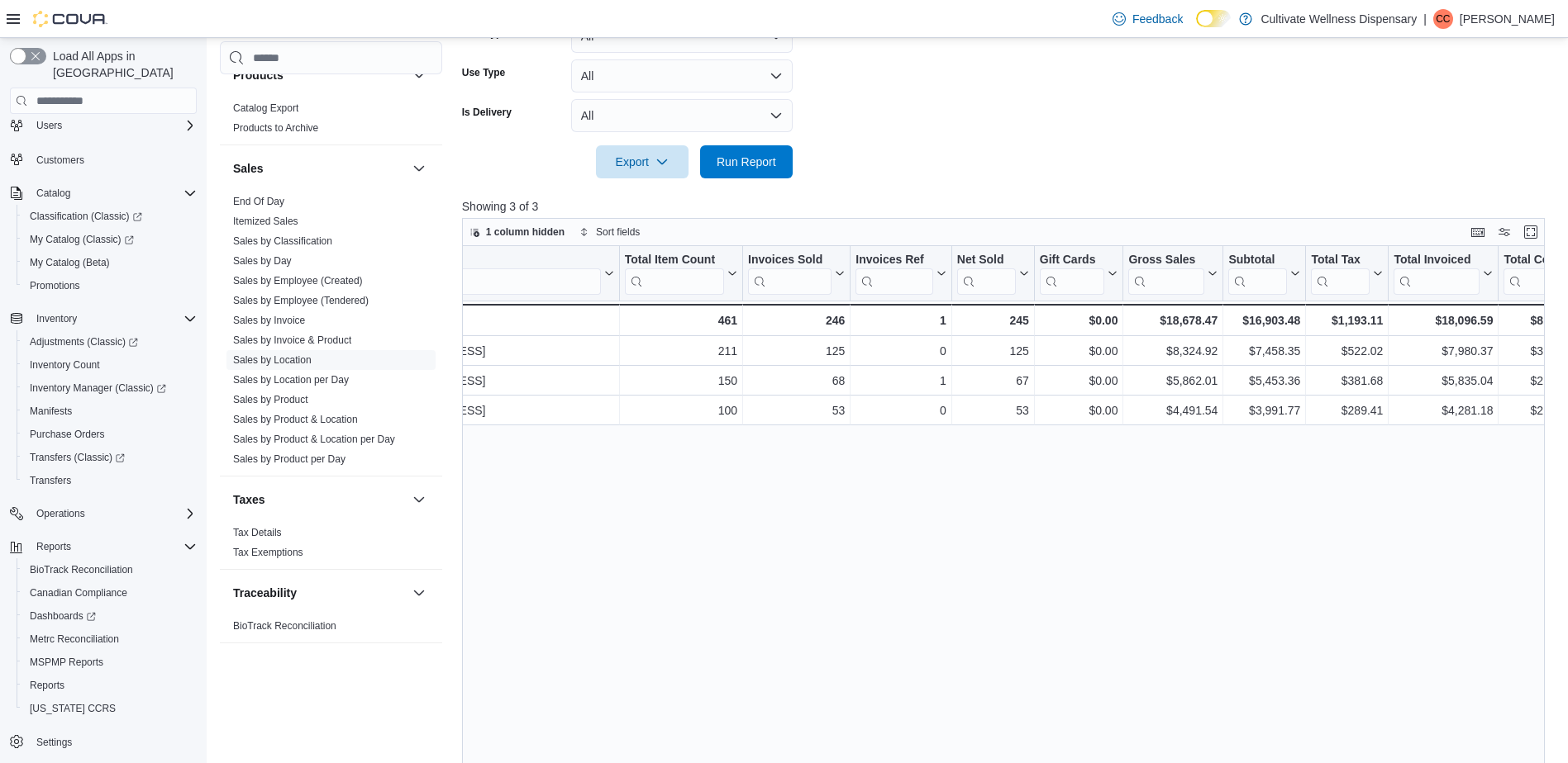
scroll to position [0, 1834]
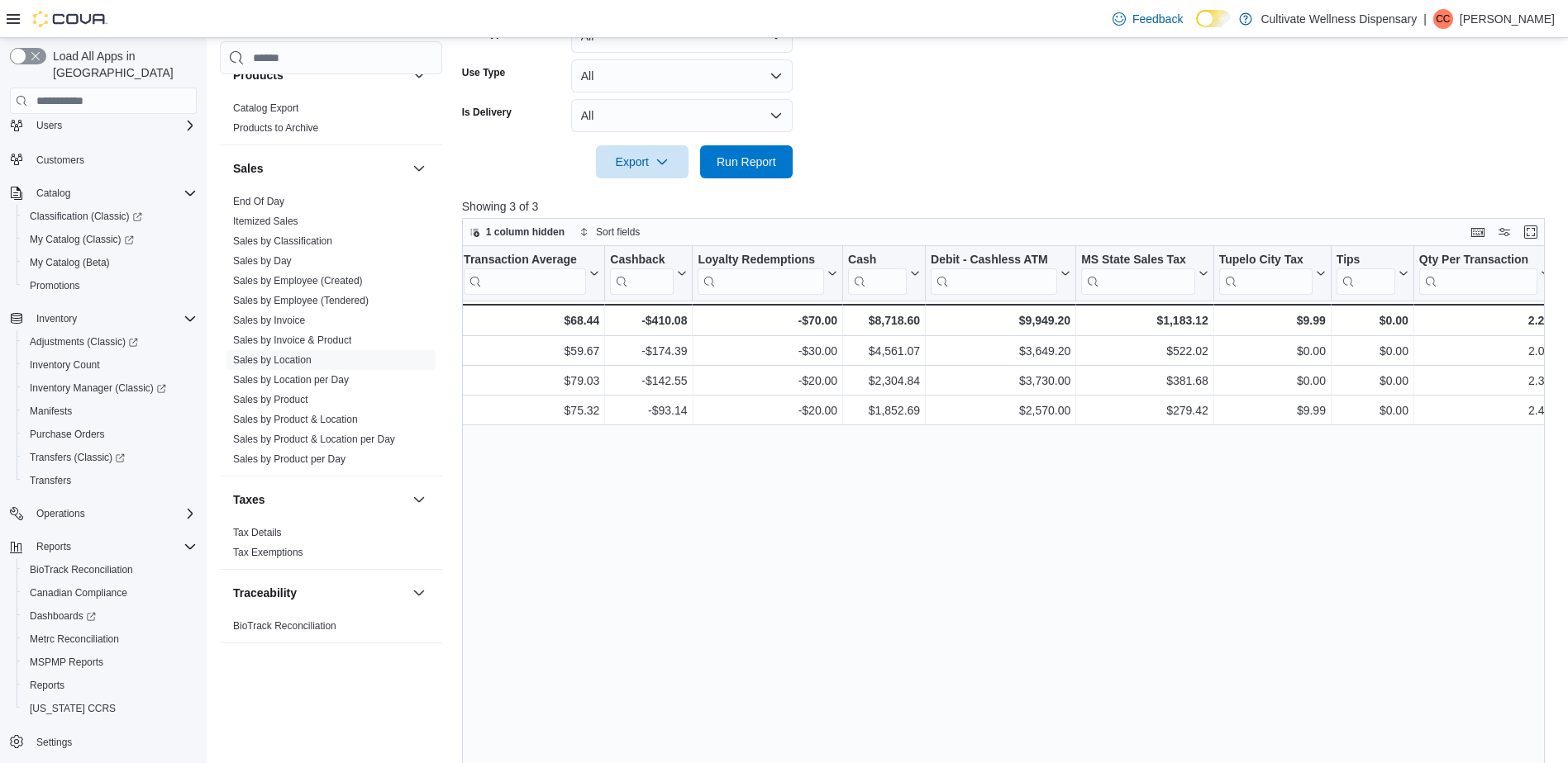
drag, startPoint x: 789, startPoint y: 462, endPoint x: 1271, endPoint y: 455, distance: 482.1
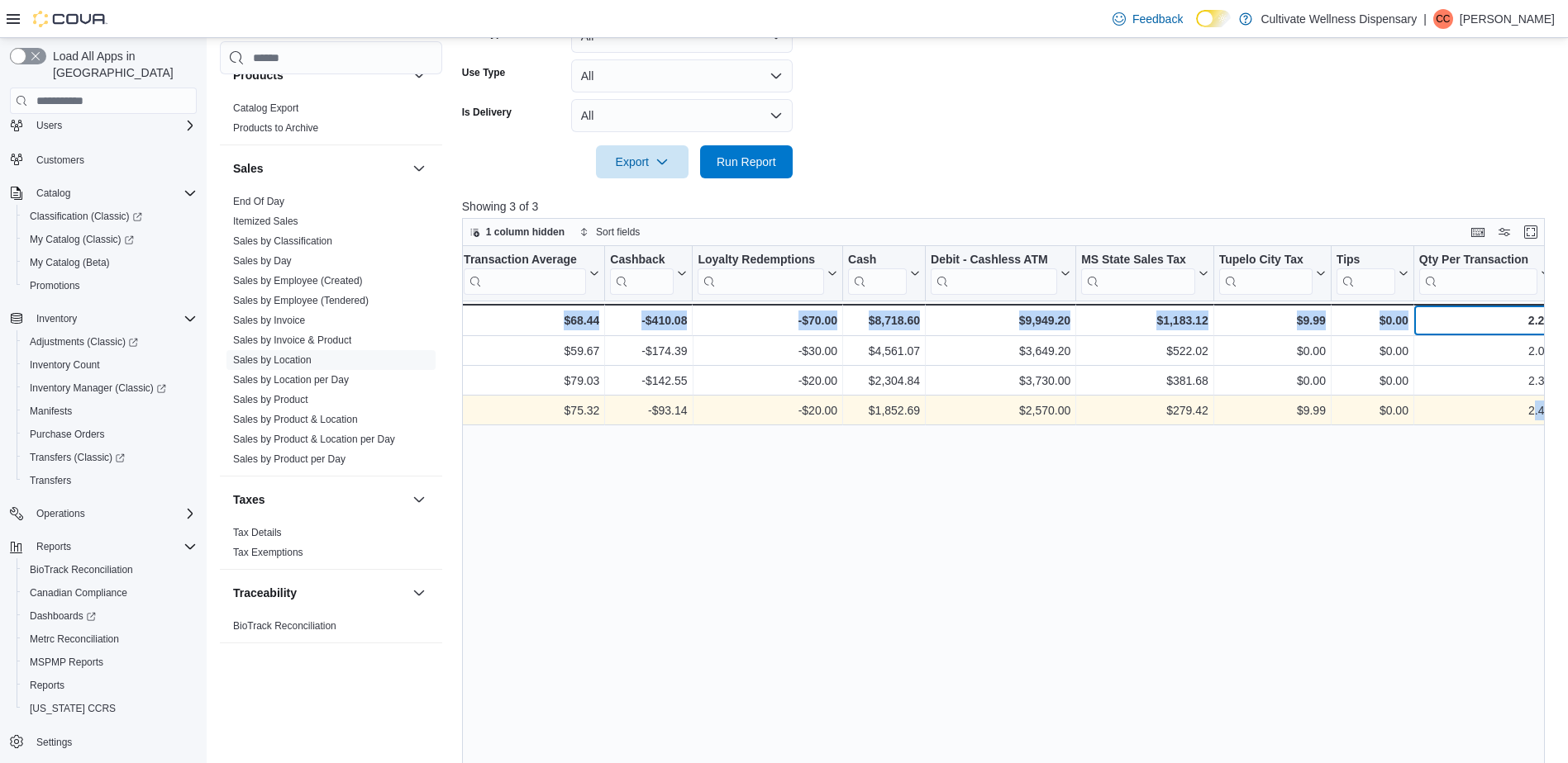
drag, startPoint x: 1521, startPoint y: 323, endPoint x: 1536, endPoint y: 418, distance: 96.2
click at [1536, 418] on div "Location Click to view column header actions Total Item Count Click to view col…" at bounding box center [1009, 537] width 1094 height 582
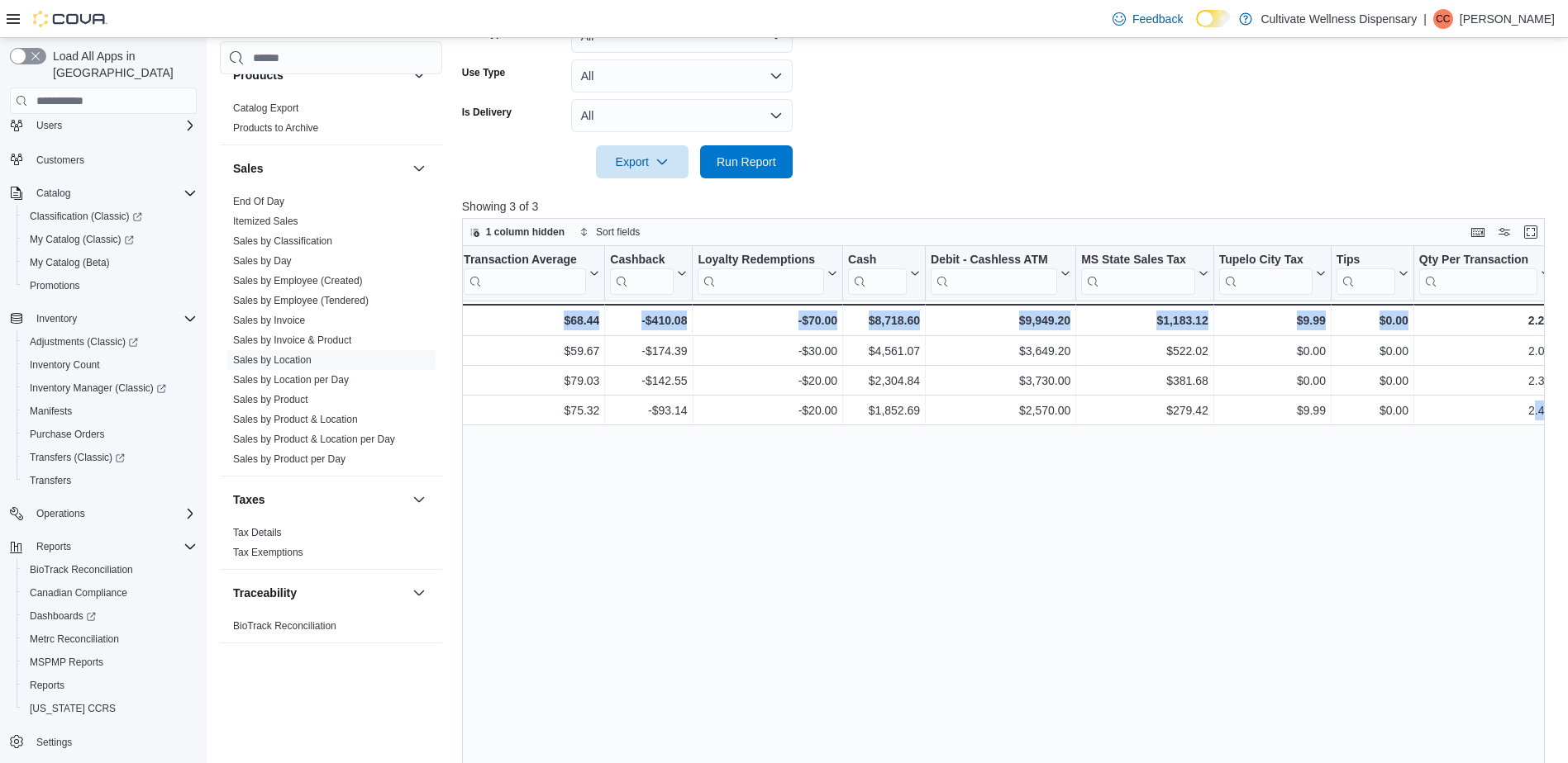
drag, startPoint x: 1536, startPoint y: 418, endPoint x: 1461, endPoint y: 459, distance: 85.5
click at [1461, 459] on div "Location Click to view column header actions Total Item Count Click to view col…" at bounding box center [1009, 537] width 1094 height 582
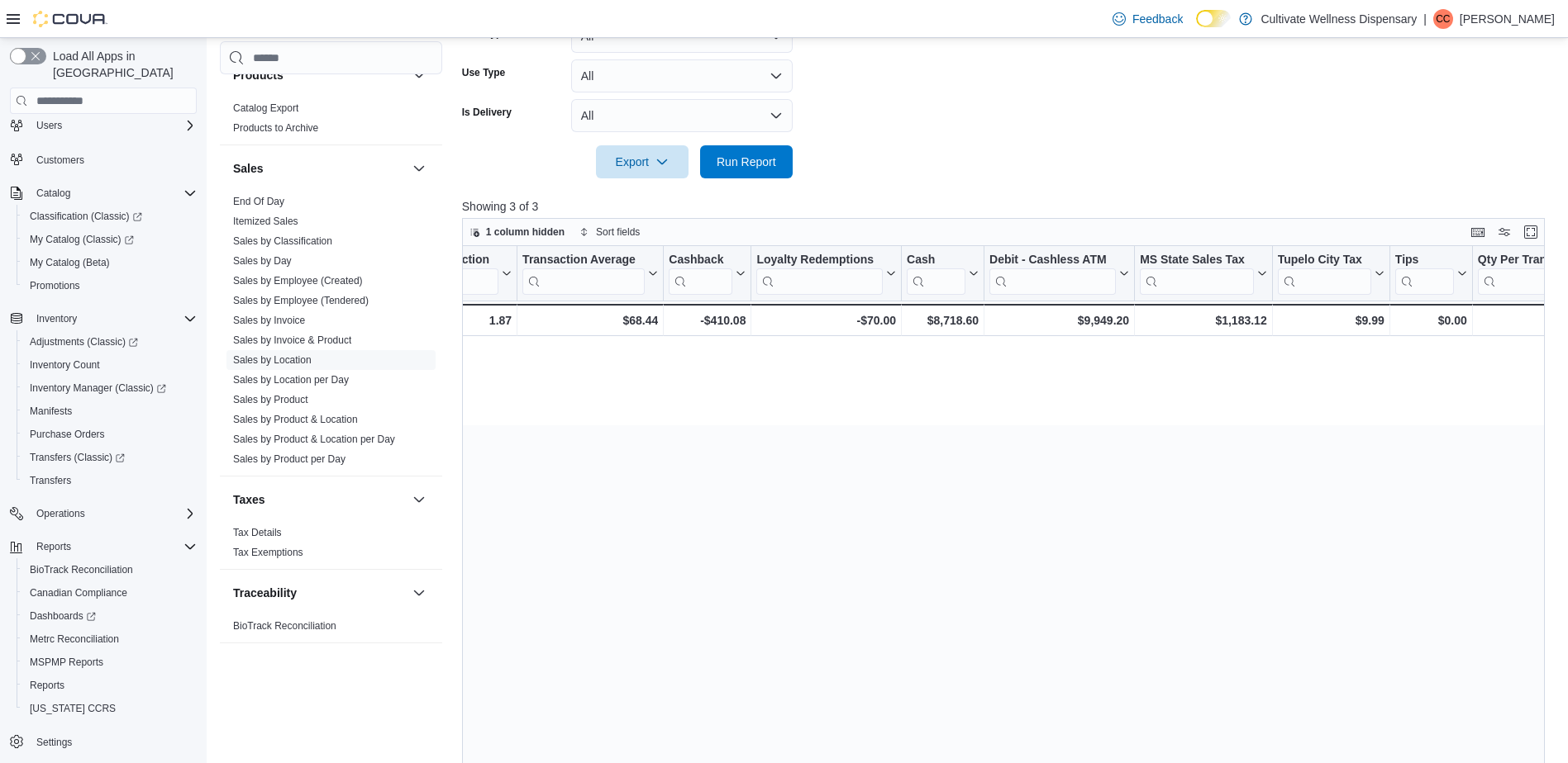
scroll to position [0, 0]
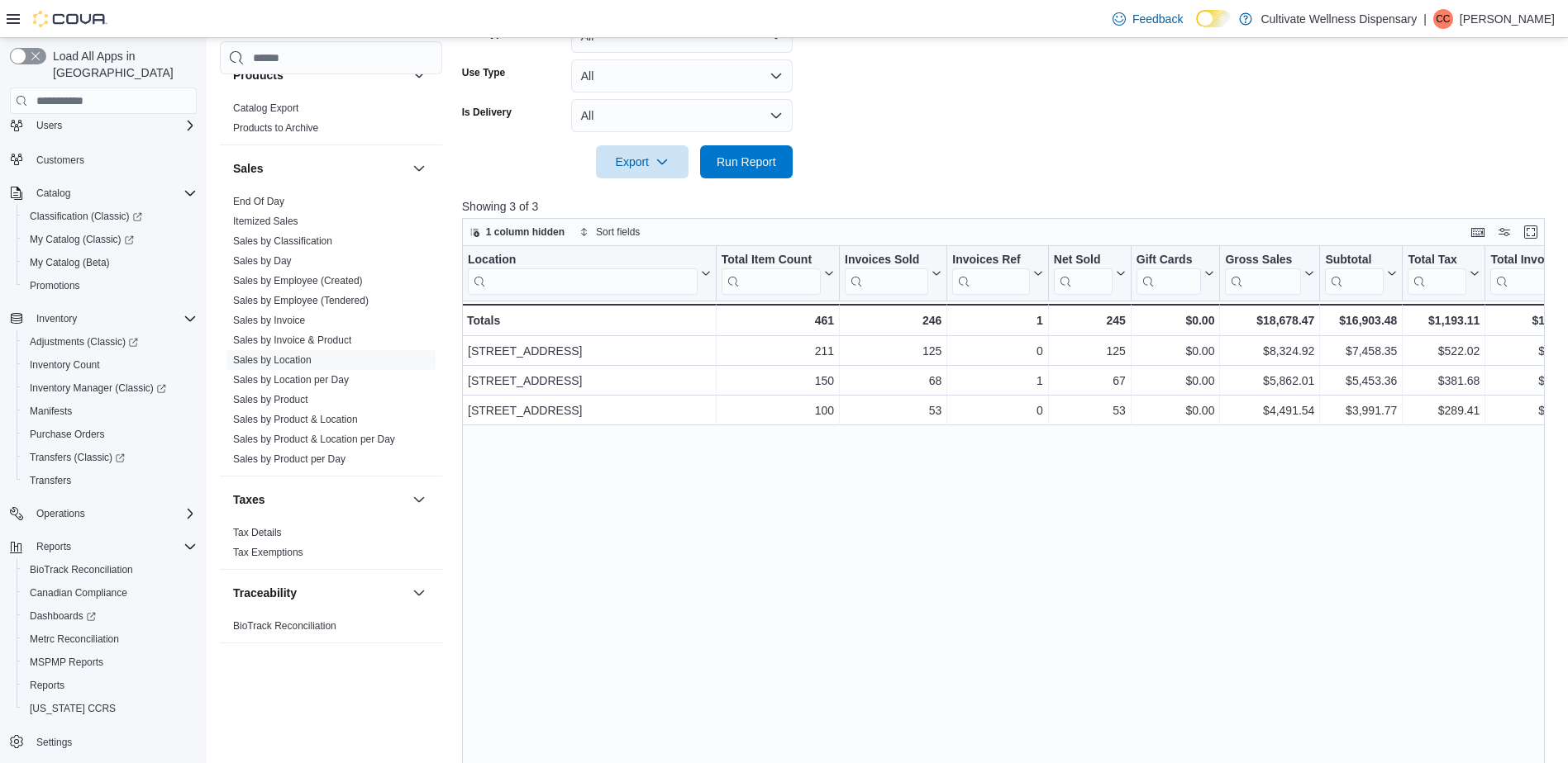
drag, startPoint x: 1456, startPoint y: 472, endPoint x: 762, endPoint y: 526, distance: 696.1
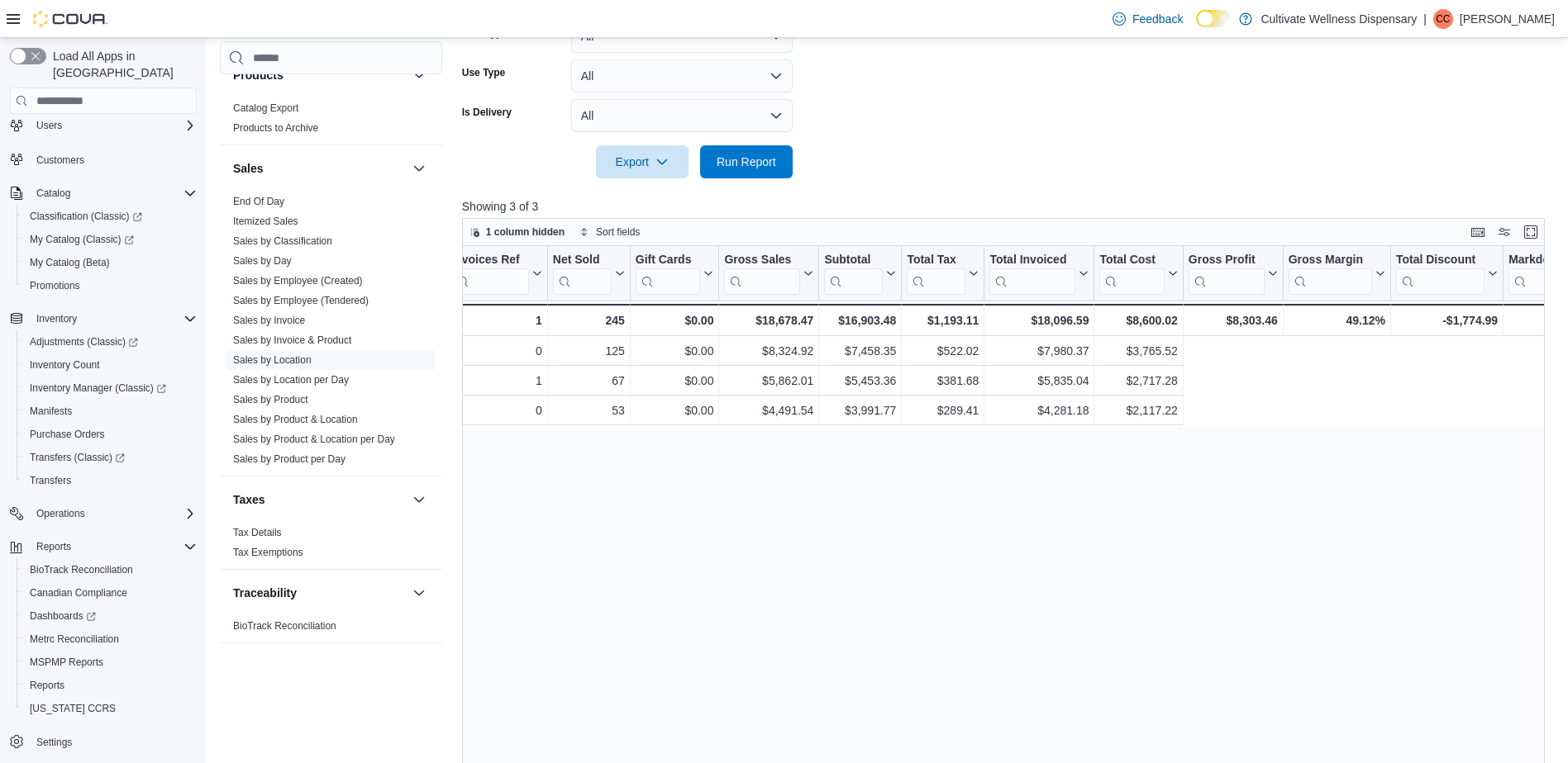
scroll to position [0, 1834]
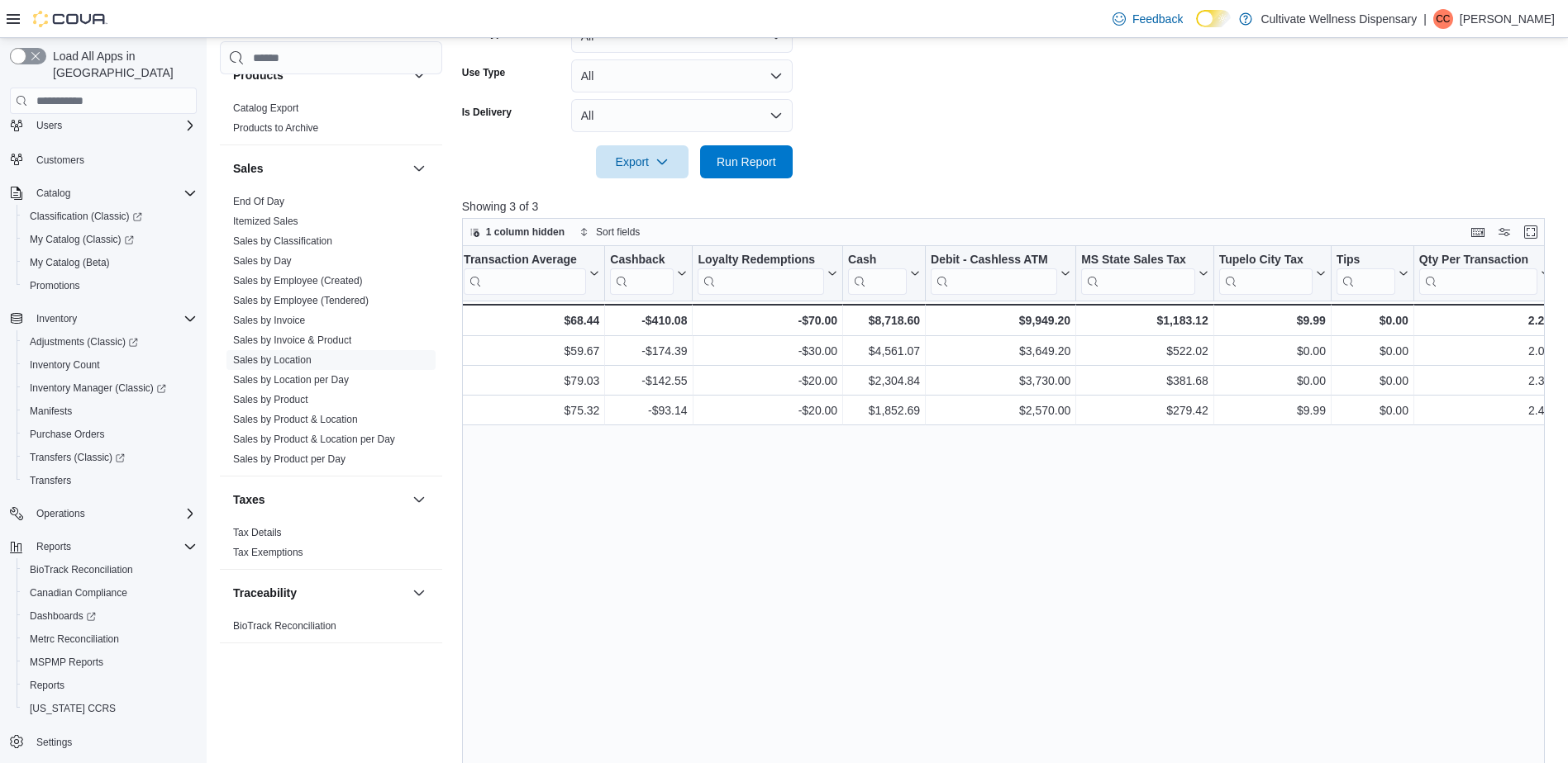
drag, startPoint x: 739, startPoint y: 507, endPoint x: 1259, endPoint y: 501, distance: 520.0
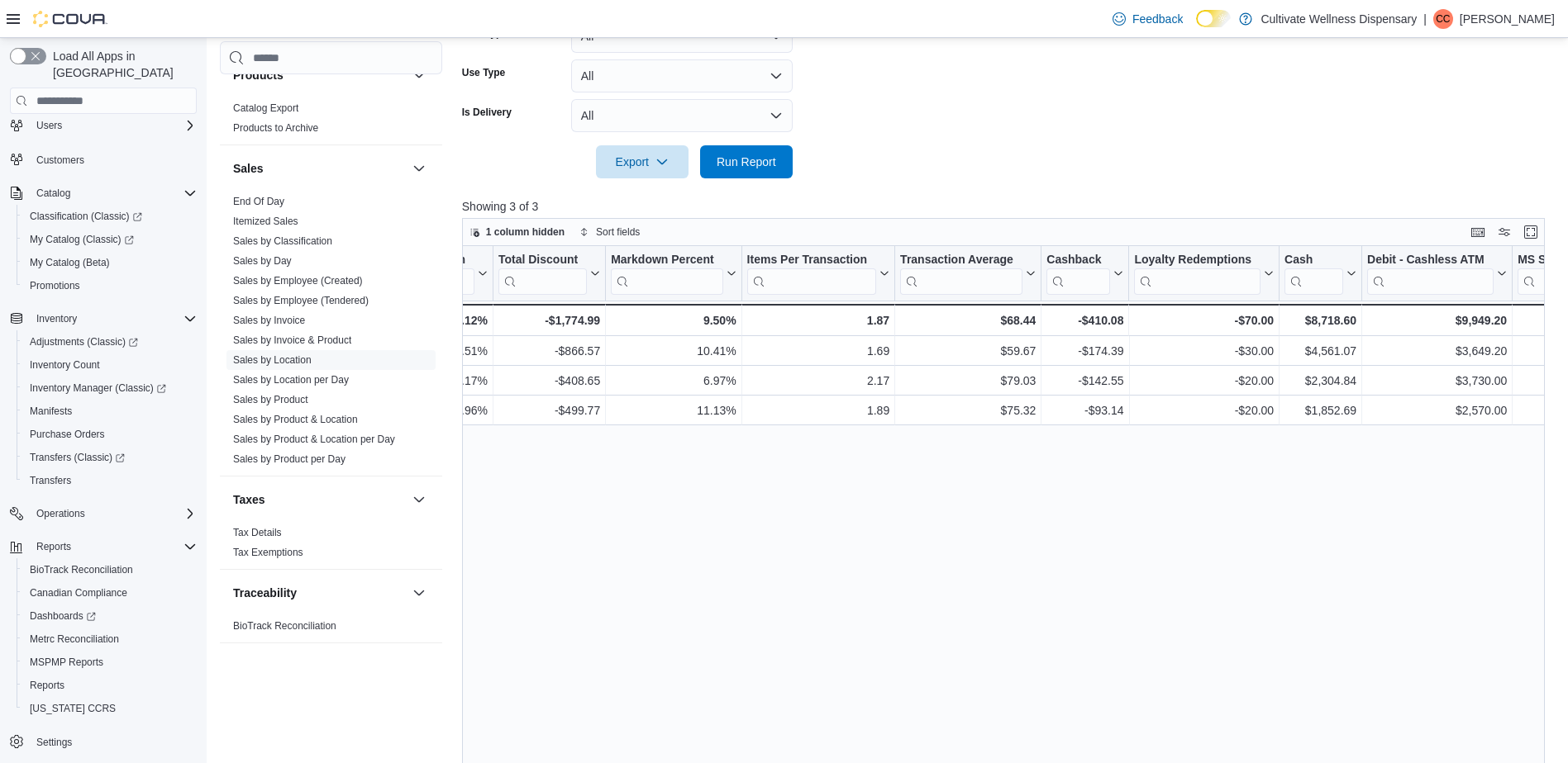
scroll to position [0, 0]
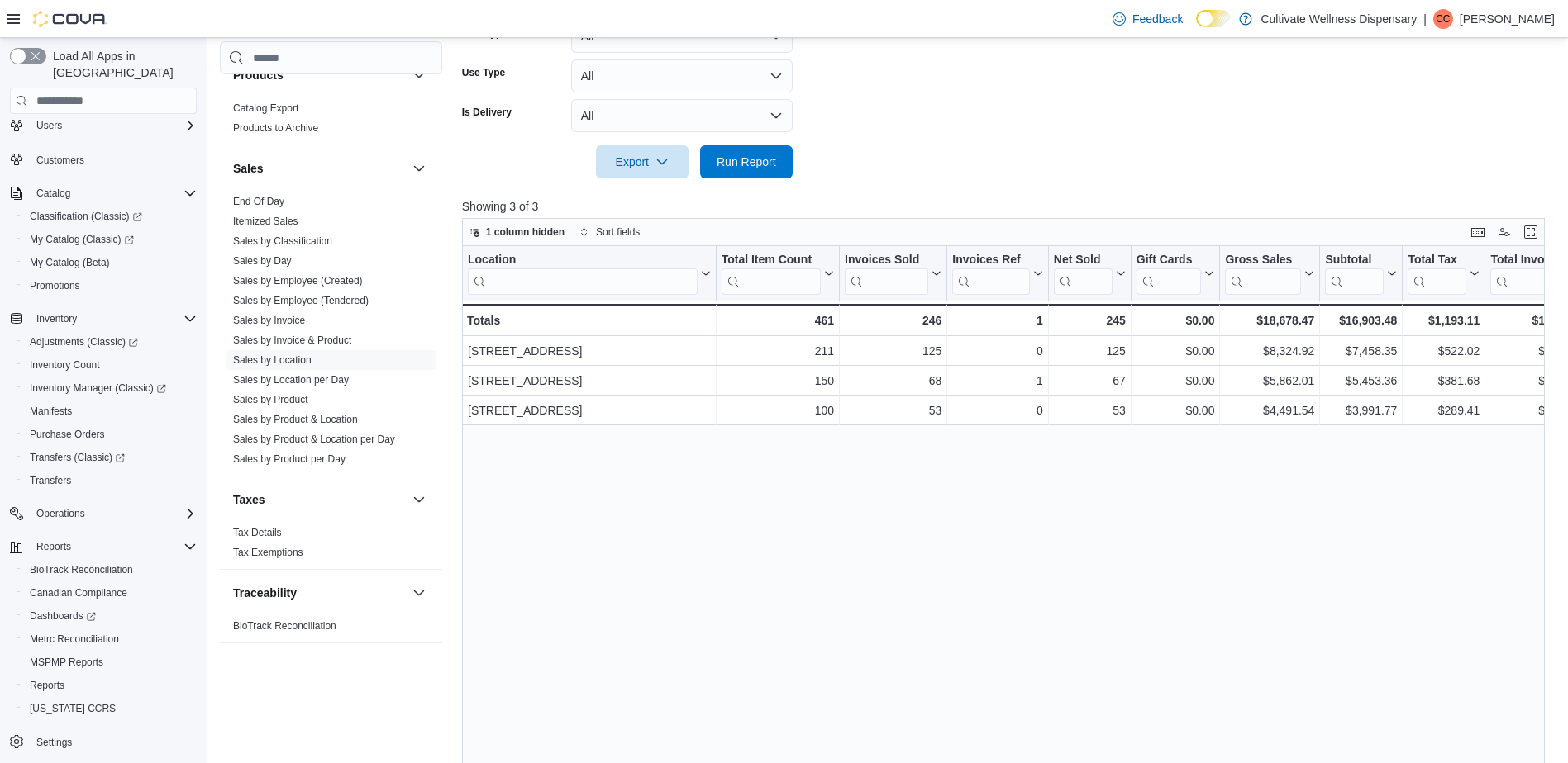
drag, startPoint x: 1087, startPoint y: 500, endPoint x: 577, endPoint y: 542, distance: 511.7
